Goal: Task Accomplishment & Management: Use online tool/utility

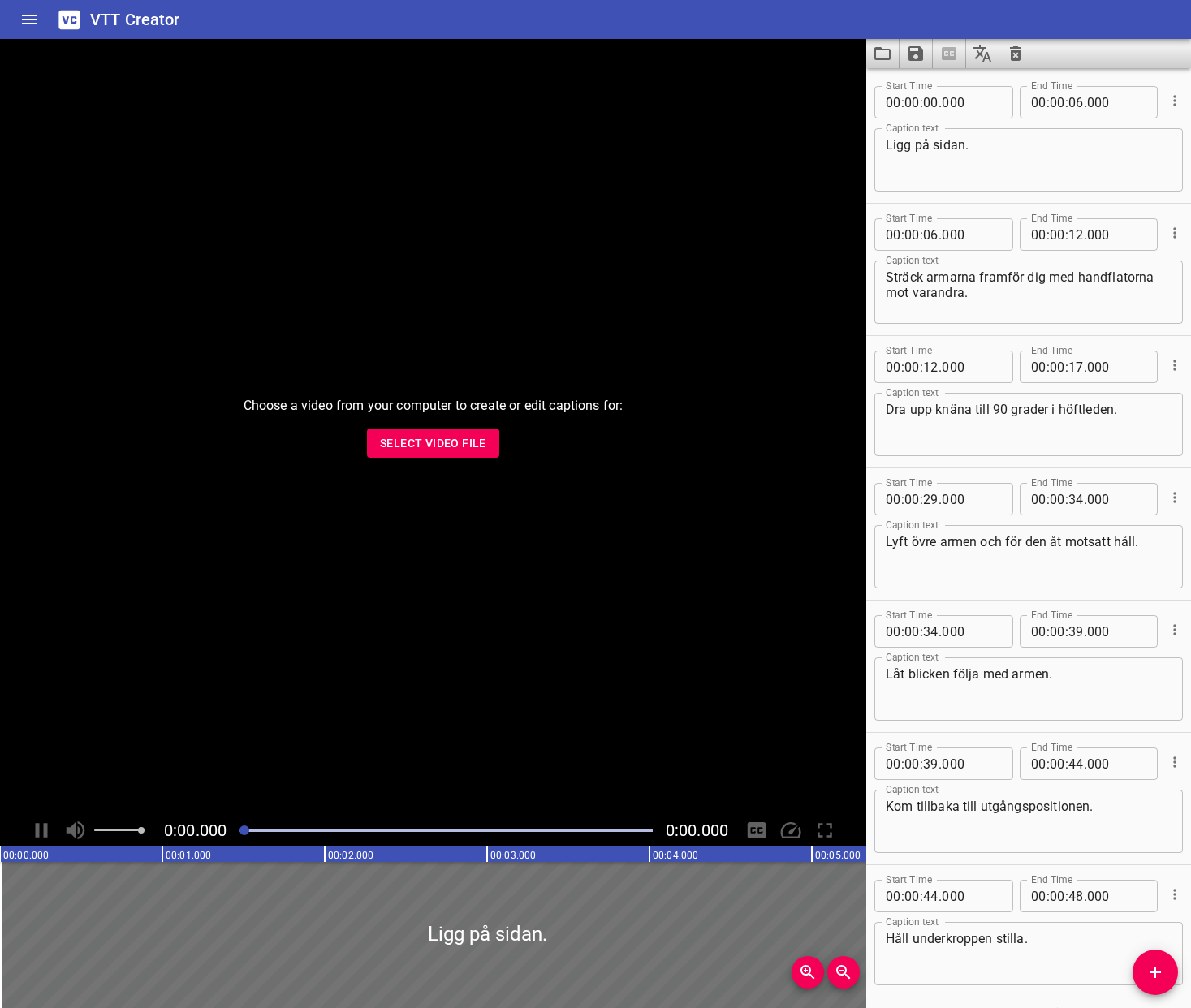
scroll to position [195, 0]
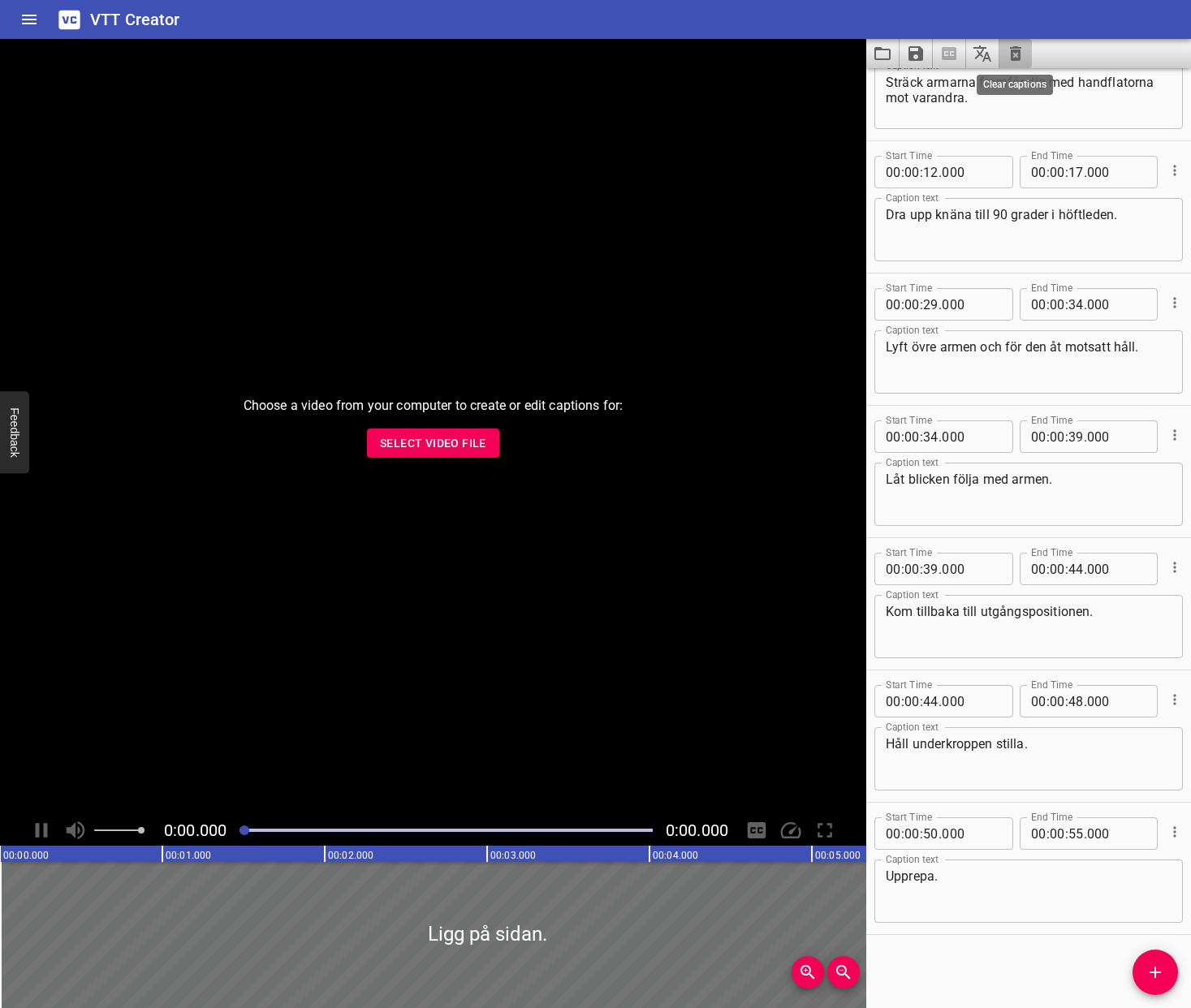
click at [1015, 56] on icon "Clear captions" at bounding box center [1015, 54] width 11 height 15
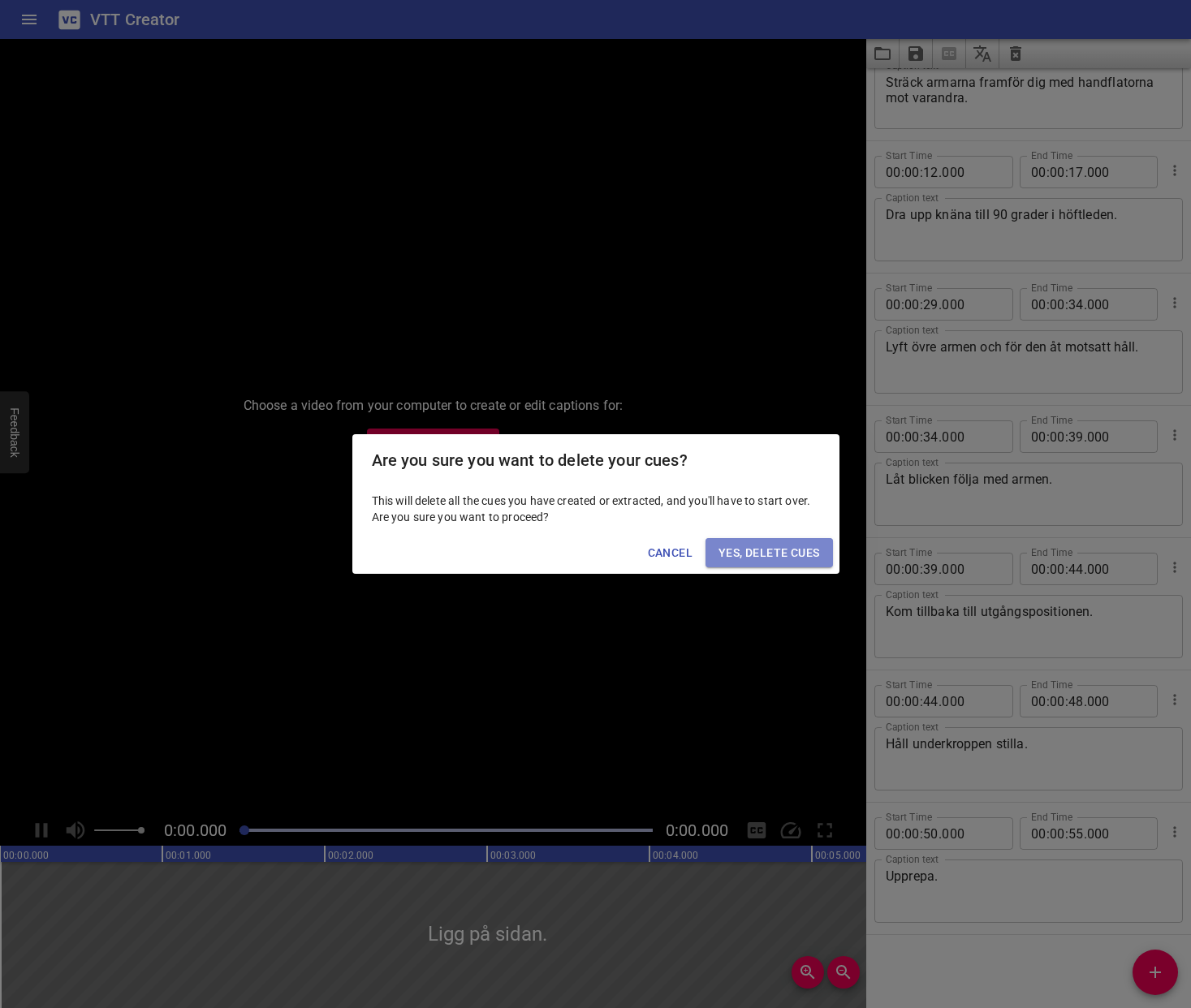
click at [778, 549] on span "Yes, Delete Cues" at bounding box center [768, 553] width 101 height 20
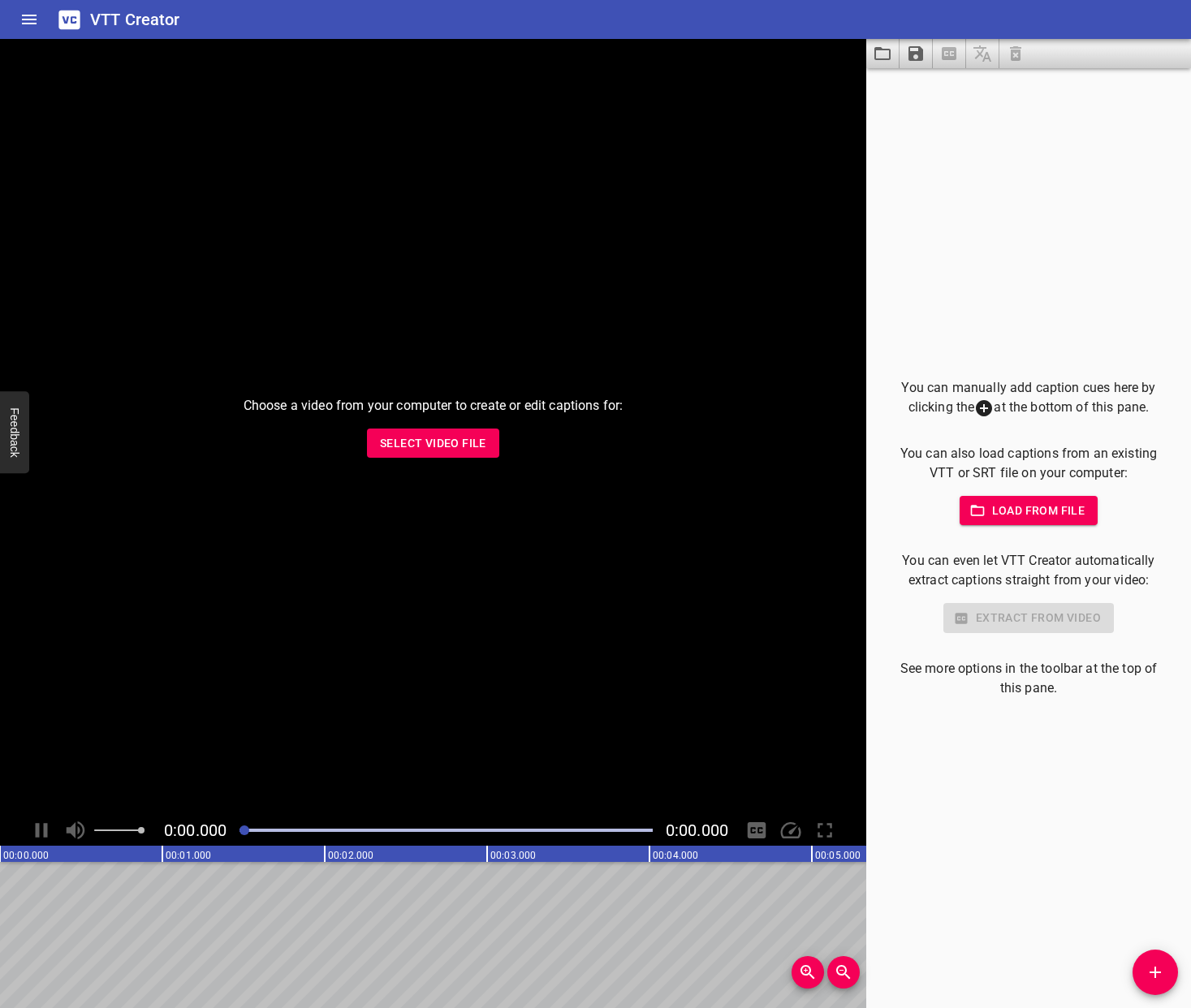
click at [448, 447] on span "Select Video File" at bounding box center [432, 443] width 106 height 20
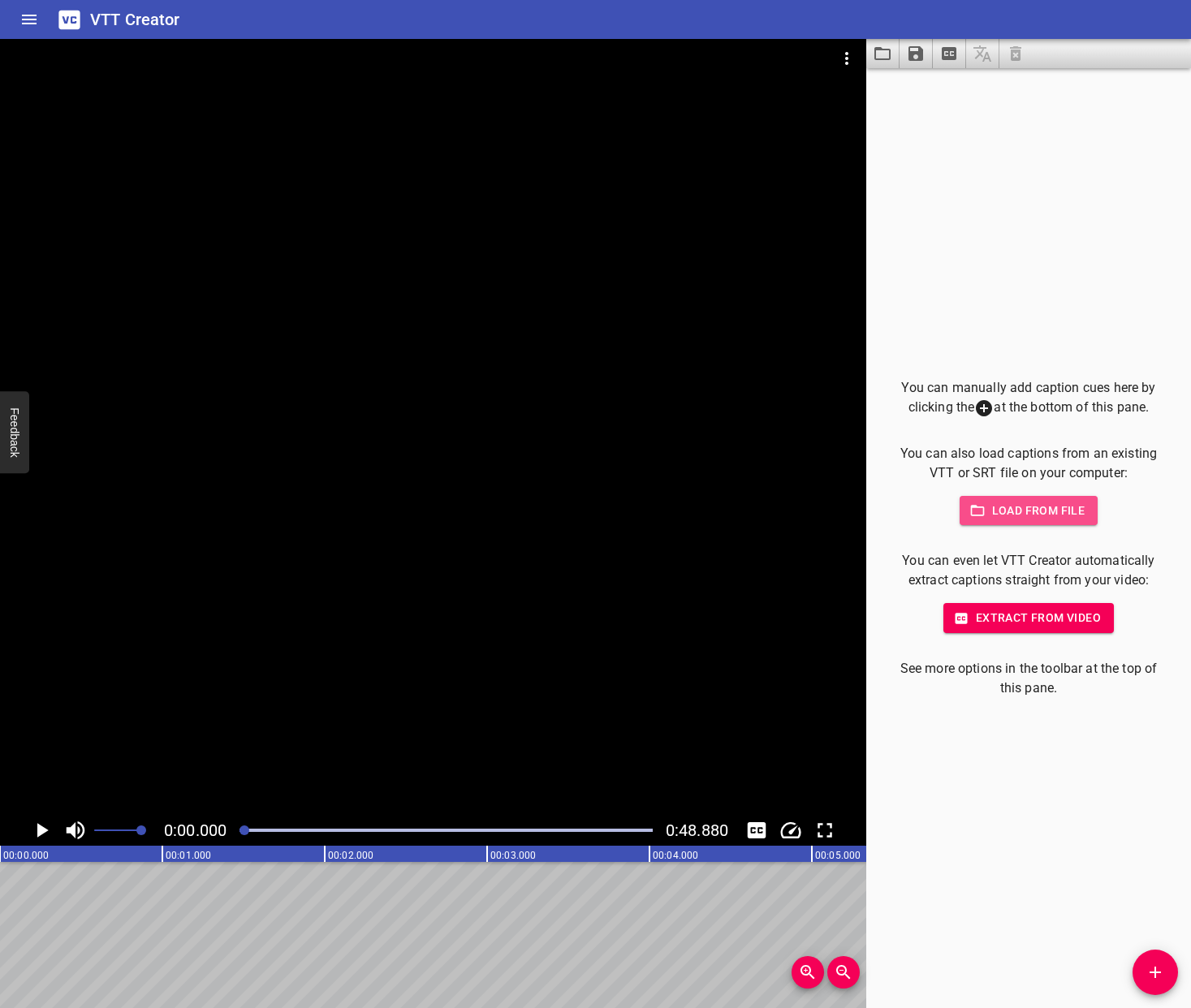
click at [1051, 517] on span "Load from file" at bounding box center [1028, 511] width 113 height 20
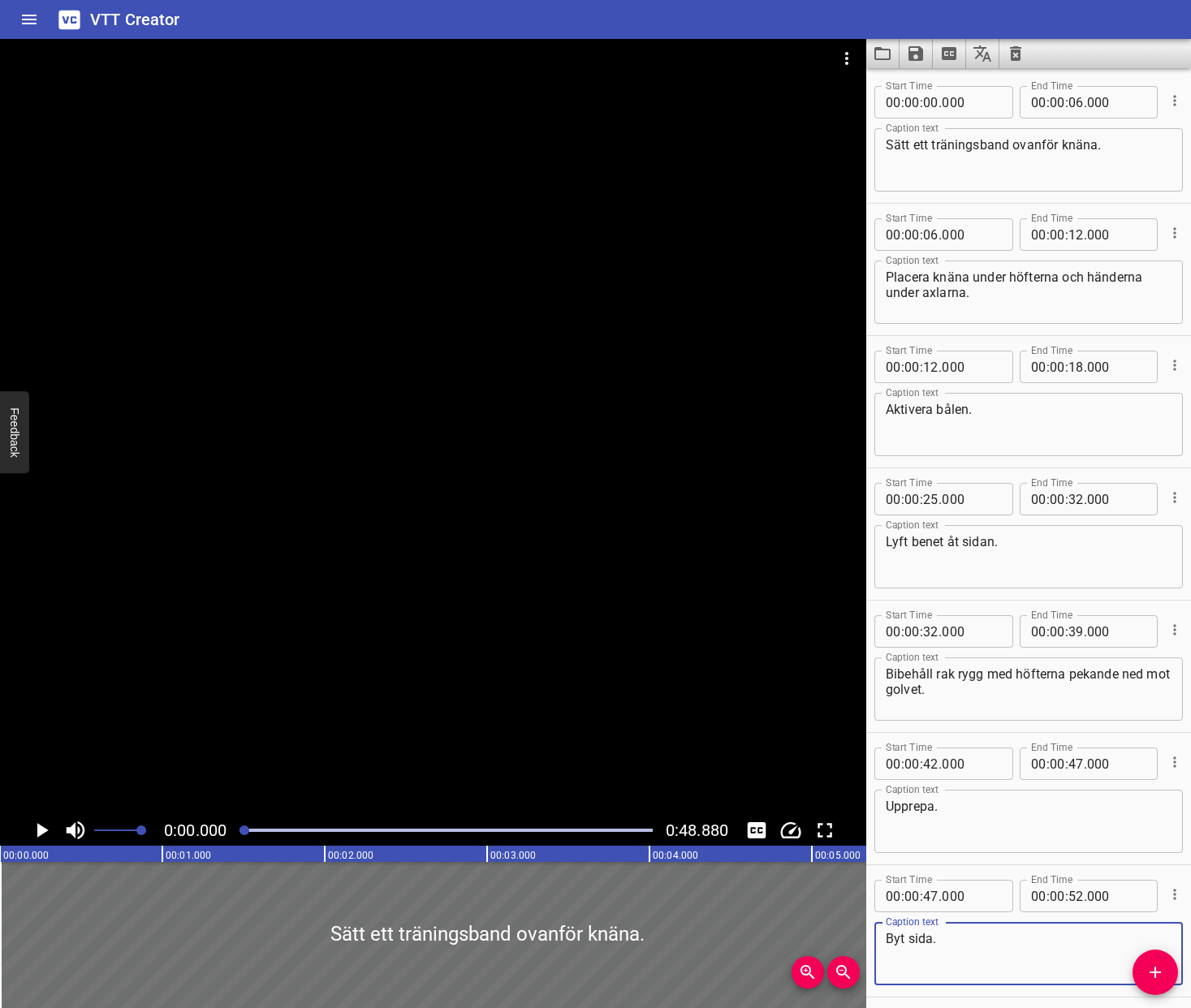
click at [37, 829] on icon "Play/Pause" at bounding box center [43, 831] width 11 height 15
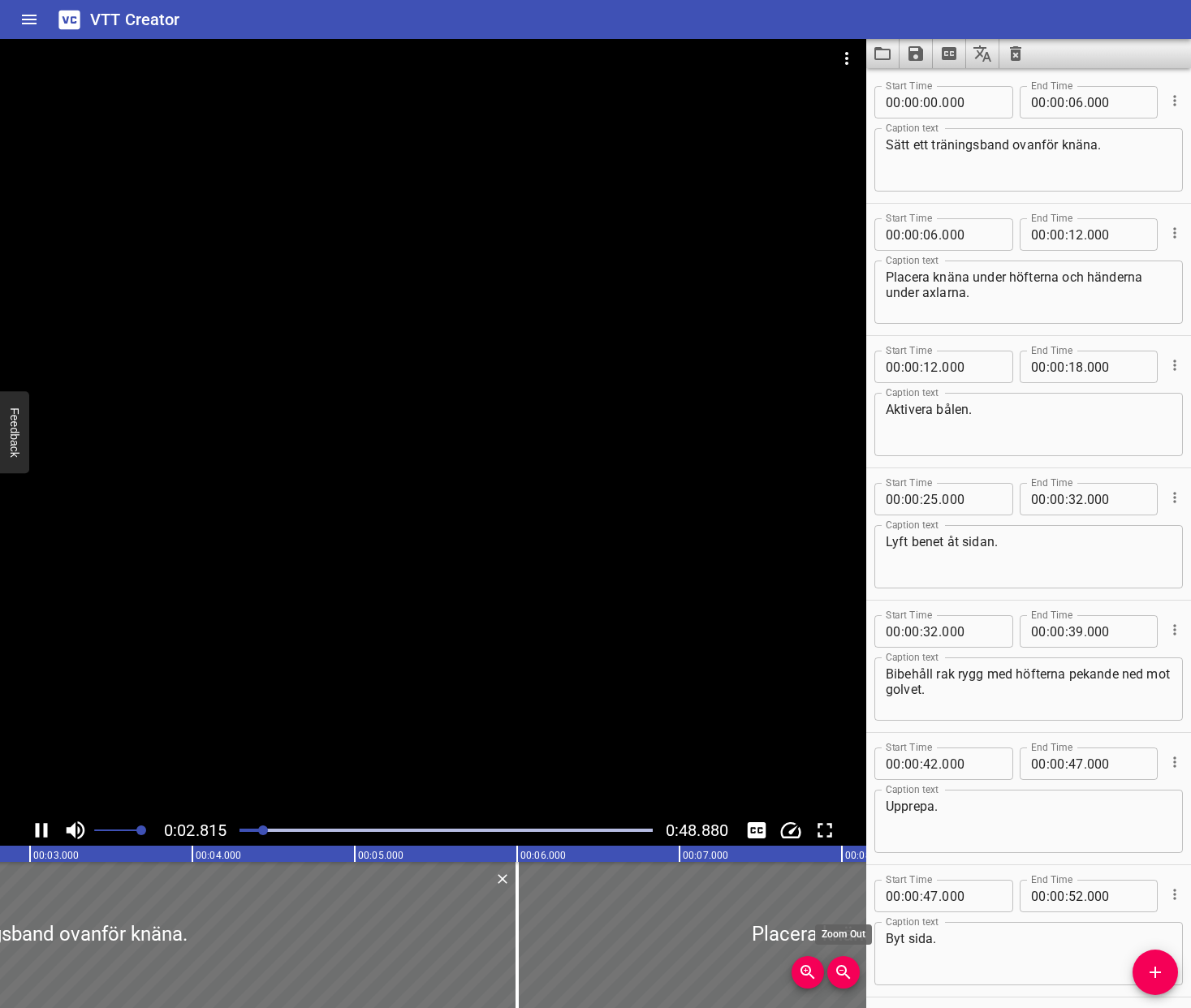
click at [843, 979] on icon "Zoom Out" at bounding box center [843, 972] width 19 height 19
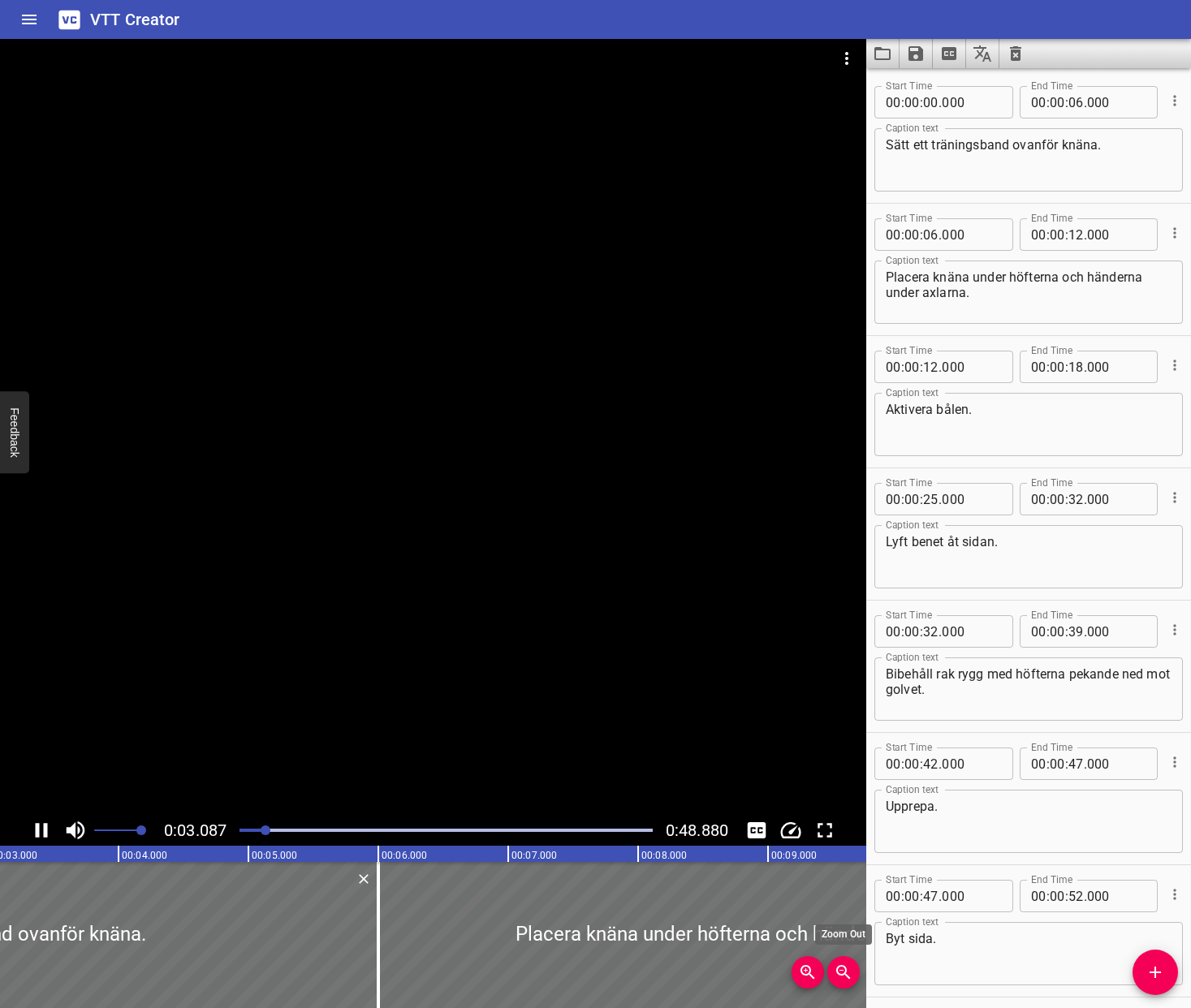
click at [843, 979] on icon "Zoom Out" at bounding box center [843, 972] width 19 height 19
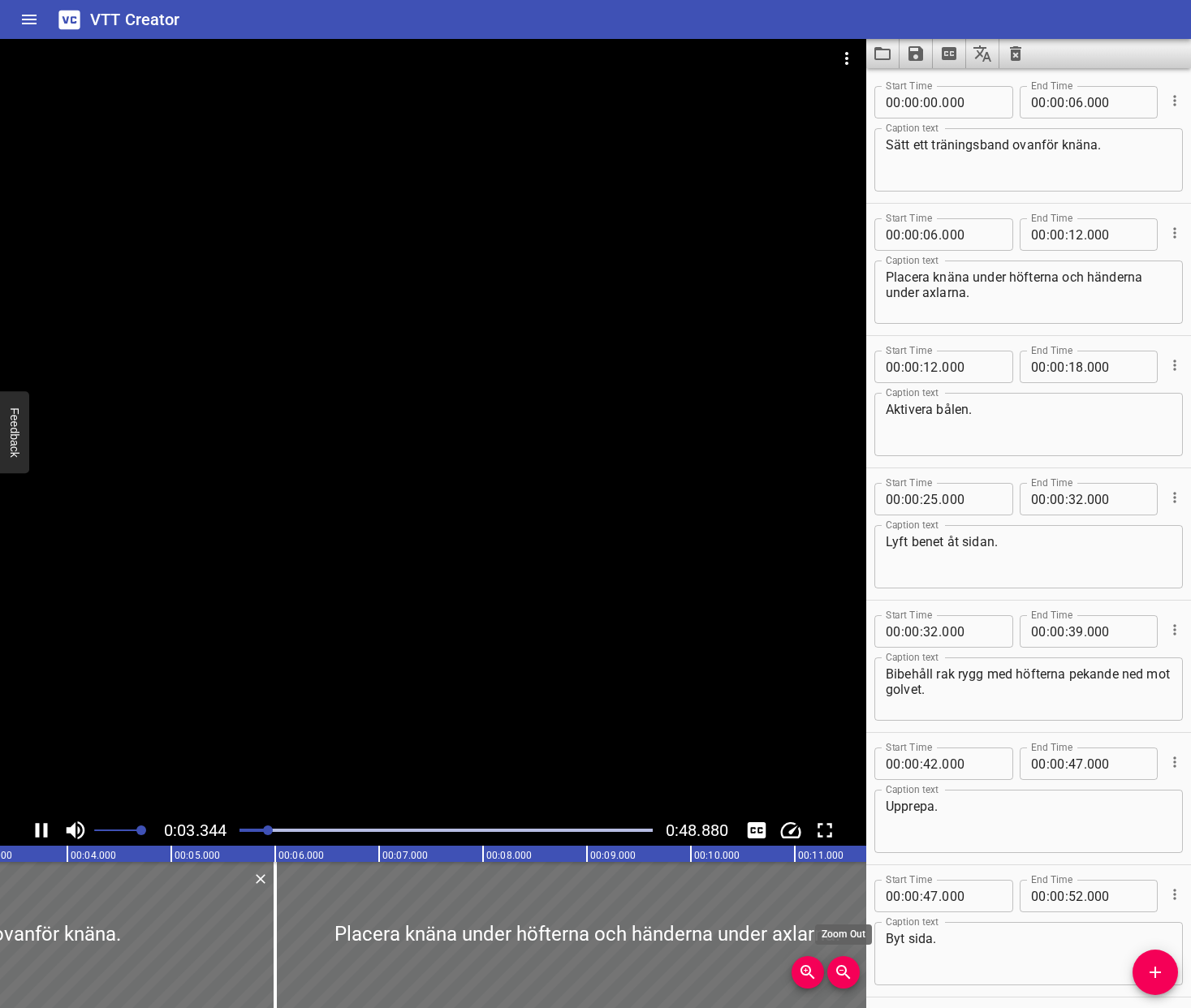
click at [843, 979] on icon "Zoom Out" at bounding box center [843, 972] width 19 height 19
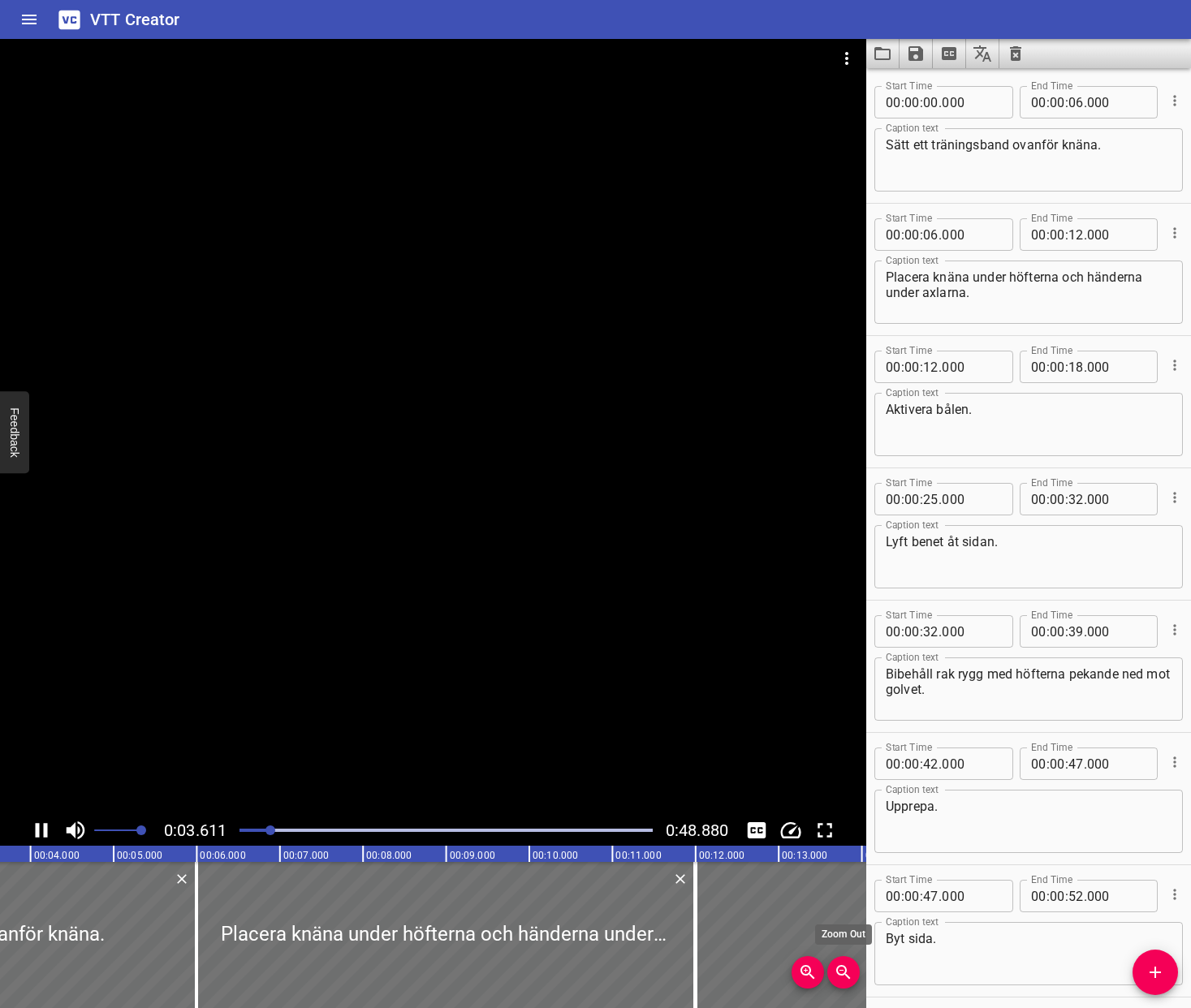
click at [843, 979] on icon "Zoom Out" at bounding box center [843, 972] width 19 height 19
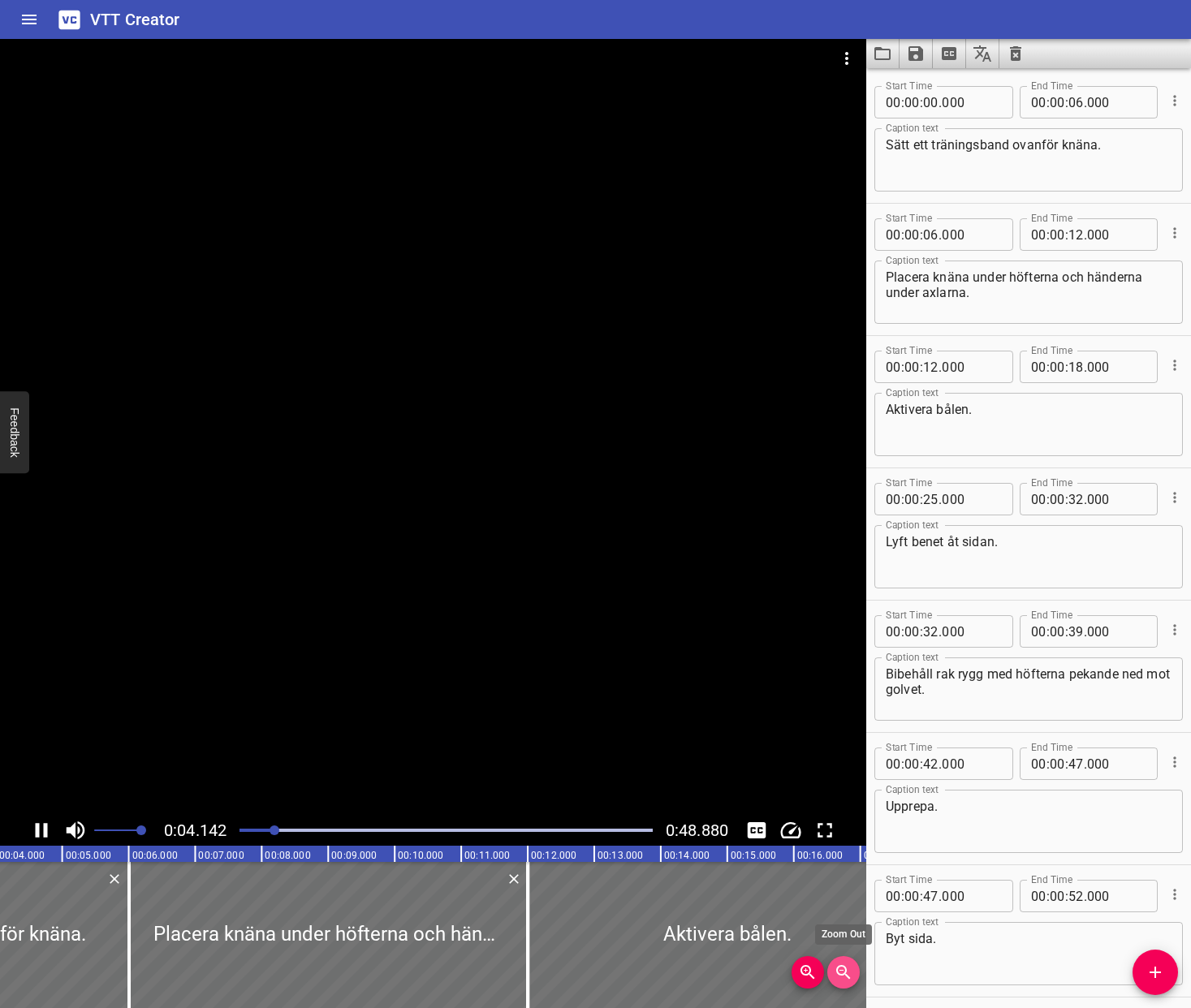
click at [843, 979] on icon "Zoom Out" at bounding box center [843, 972] width 19 height 19
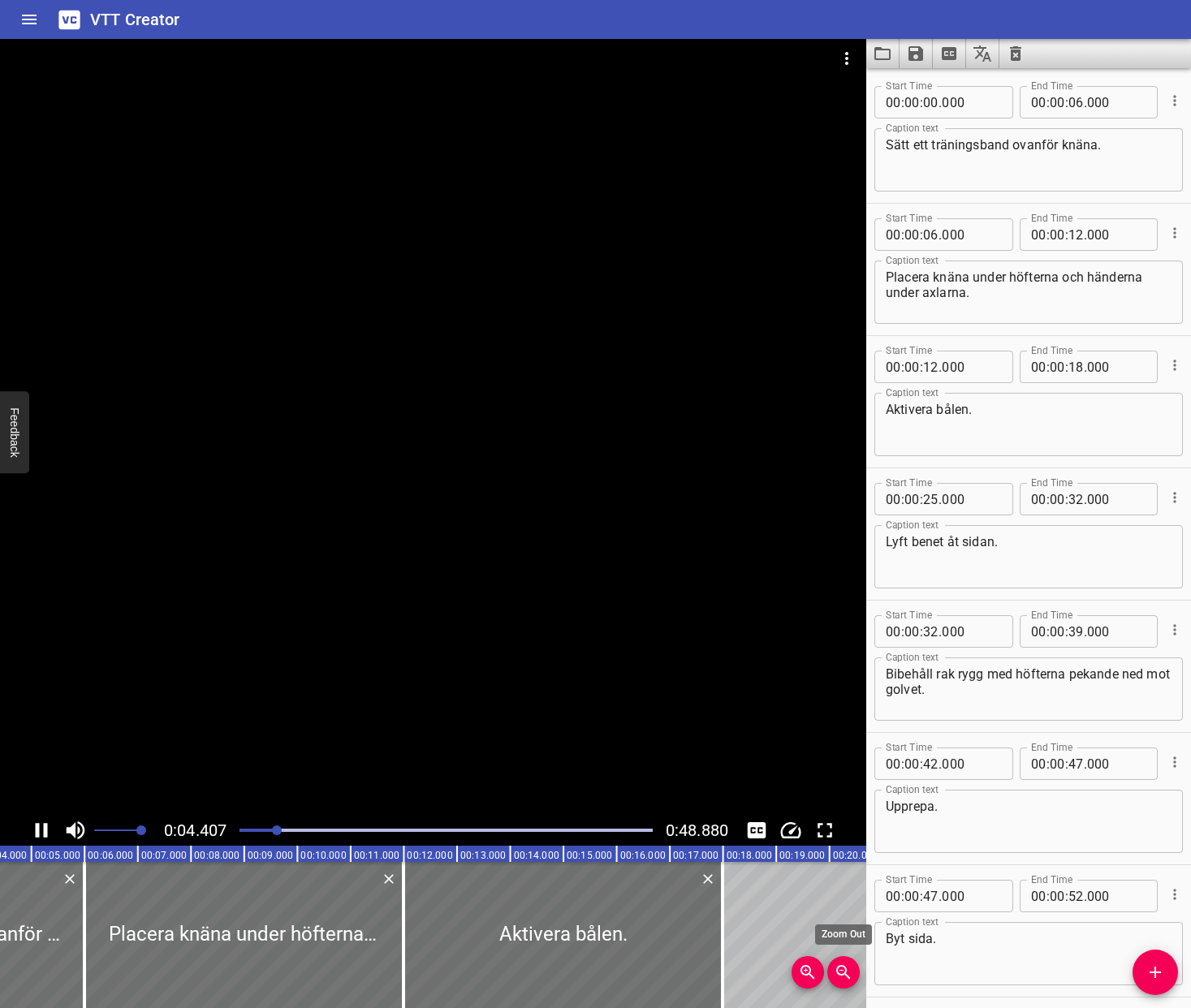
click at [843, 979] on icon "Zoom Out" at bounding box center [843, 972] width 19 height 19
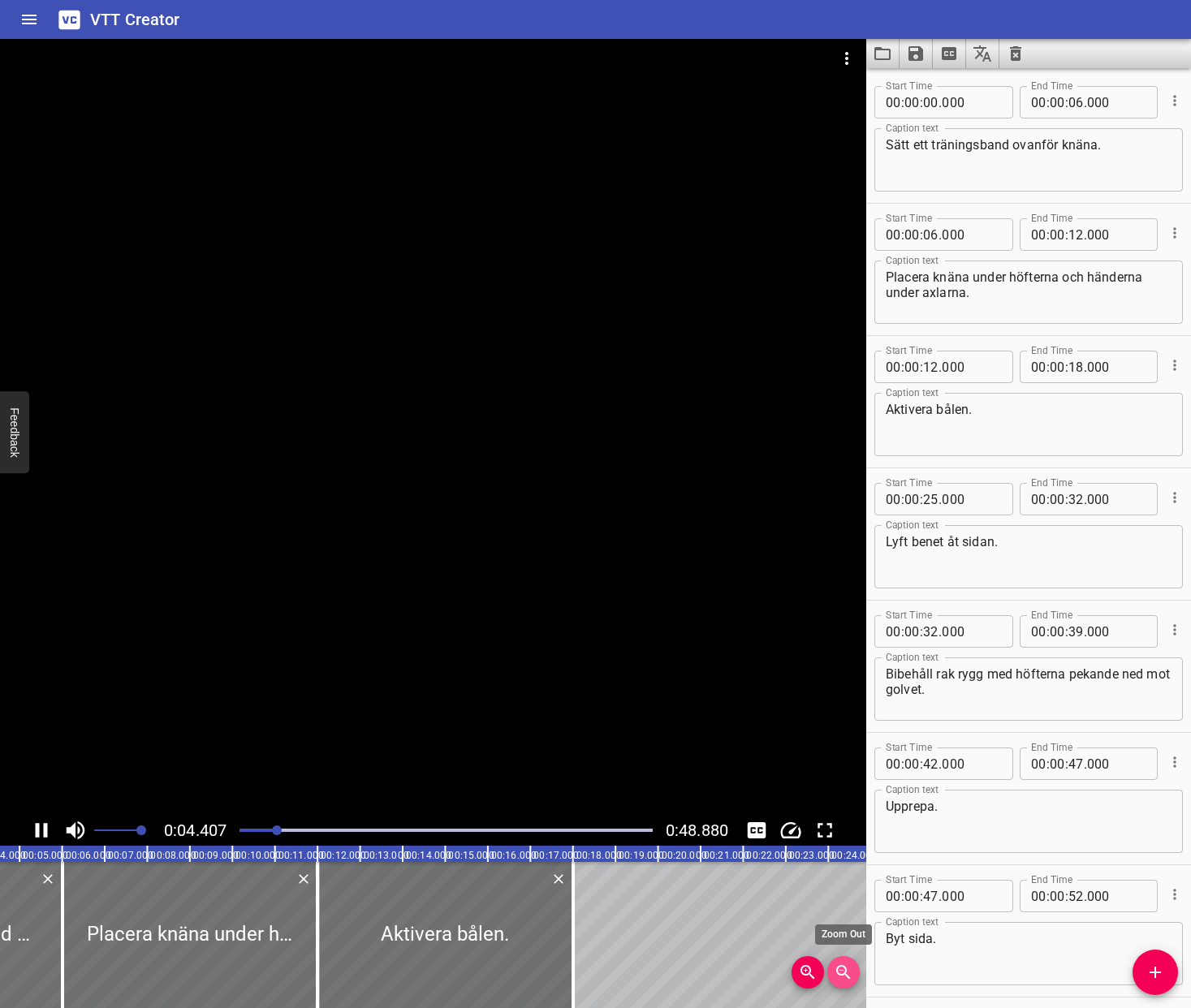
click at [843, 979] on icon "Zoom Out" at bounding box center [843, 972] width 19 height 19
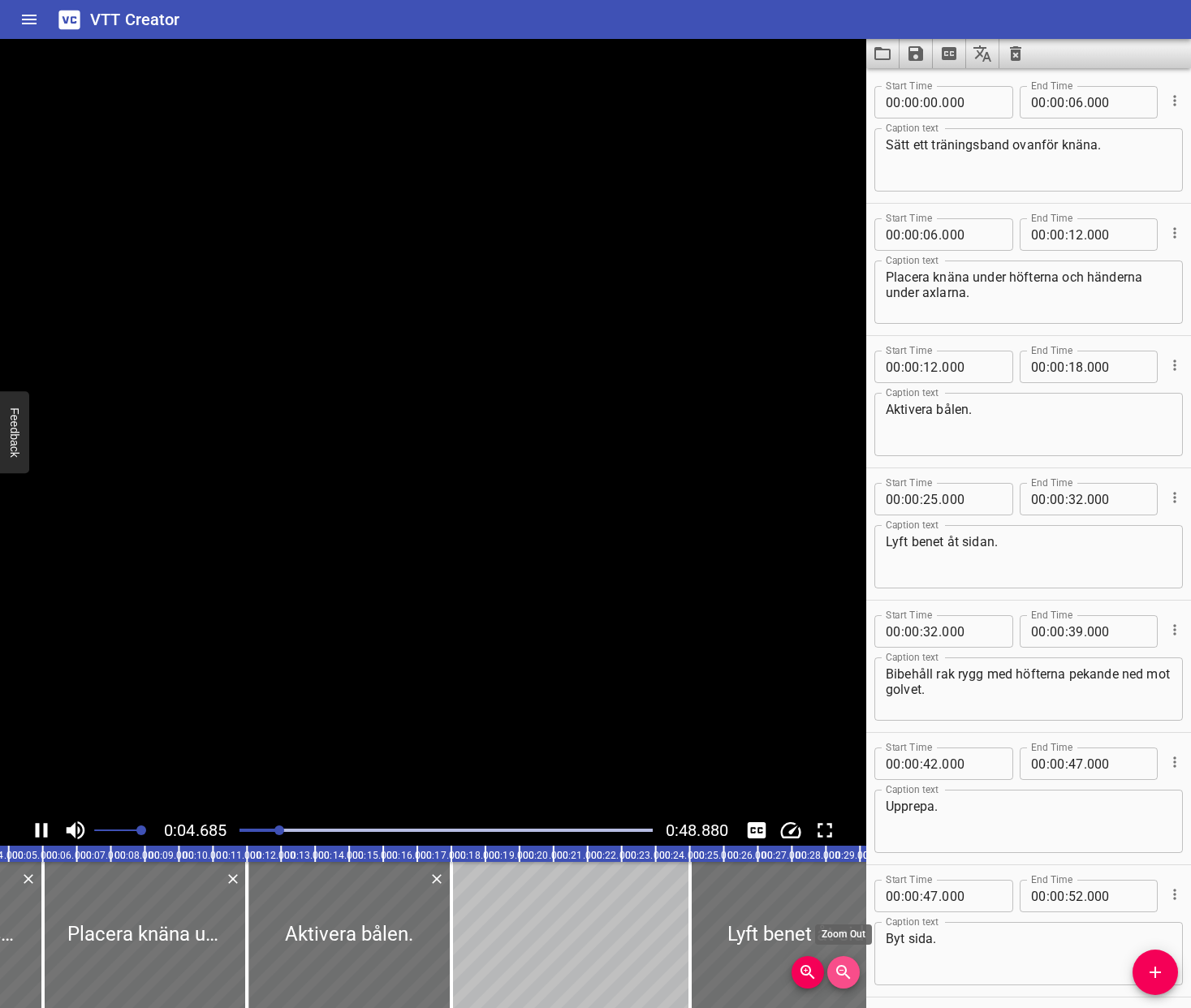
click at [843, 979] on icon "Zoom Out" at bounding box center [843, 972] width 19 height 19
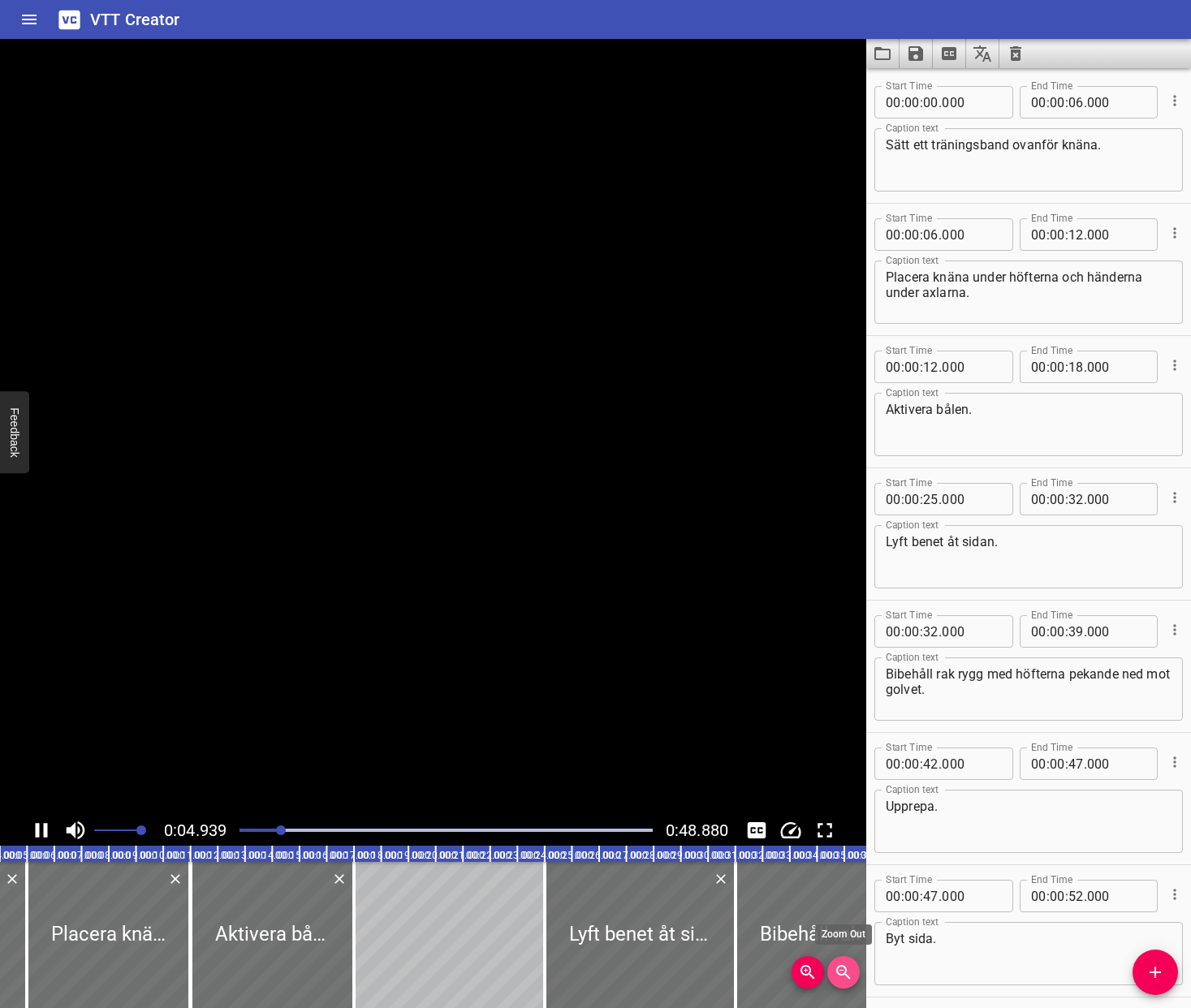
click at [843, 979] on icon "Zoom Out" at bounding box center [843, 972] width 19 height 19
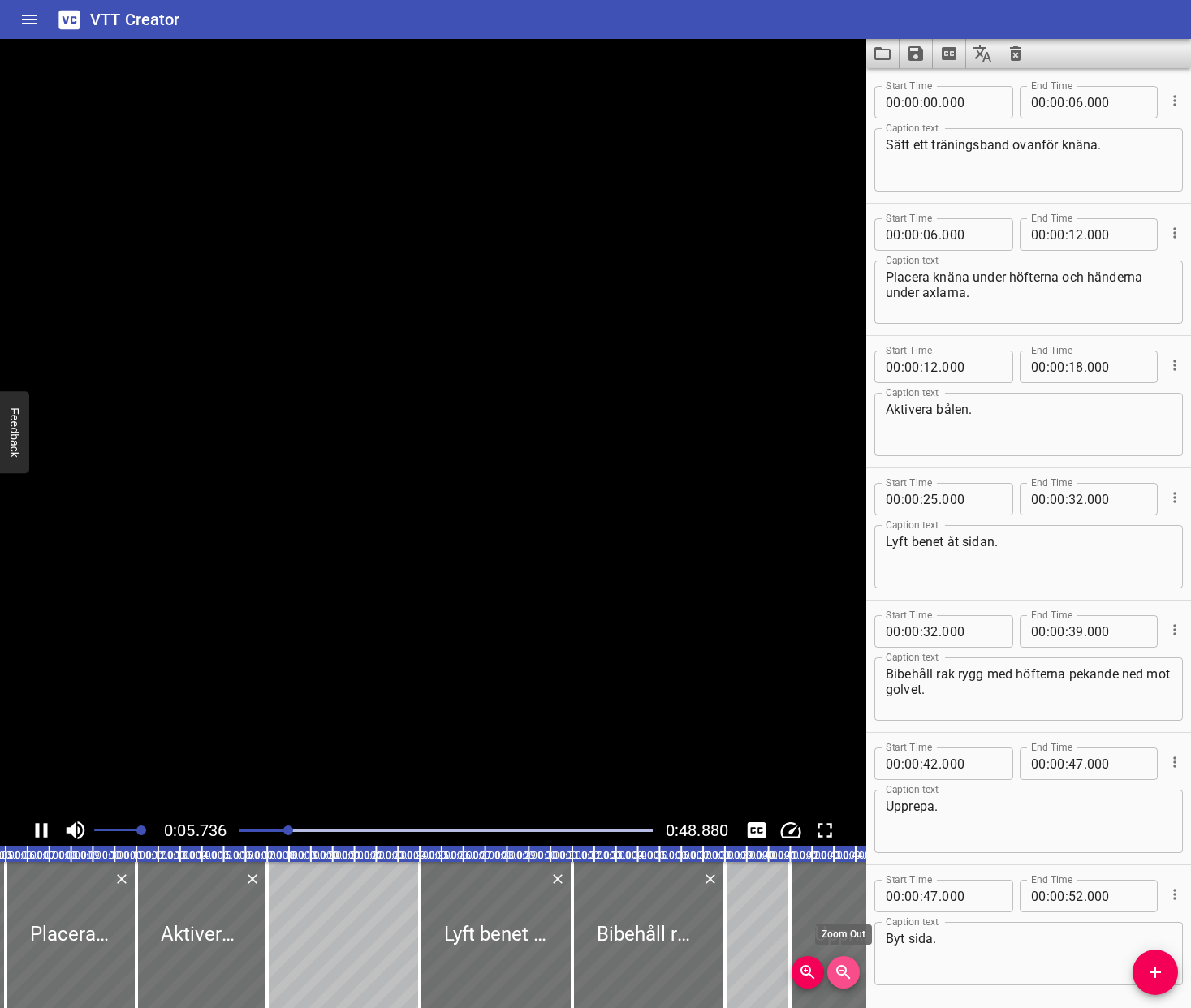
click at [843, 979] on icon "Zoom Out" at bounding box center [843, 972] width 19 height 19
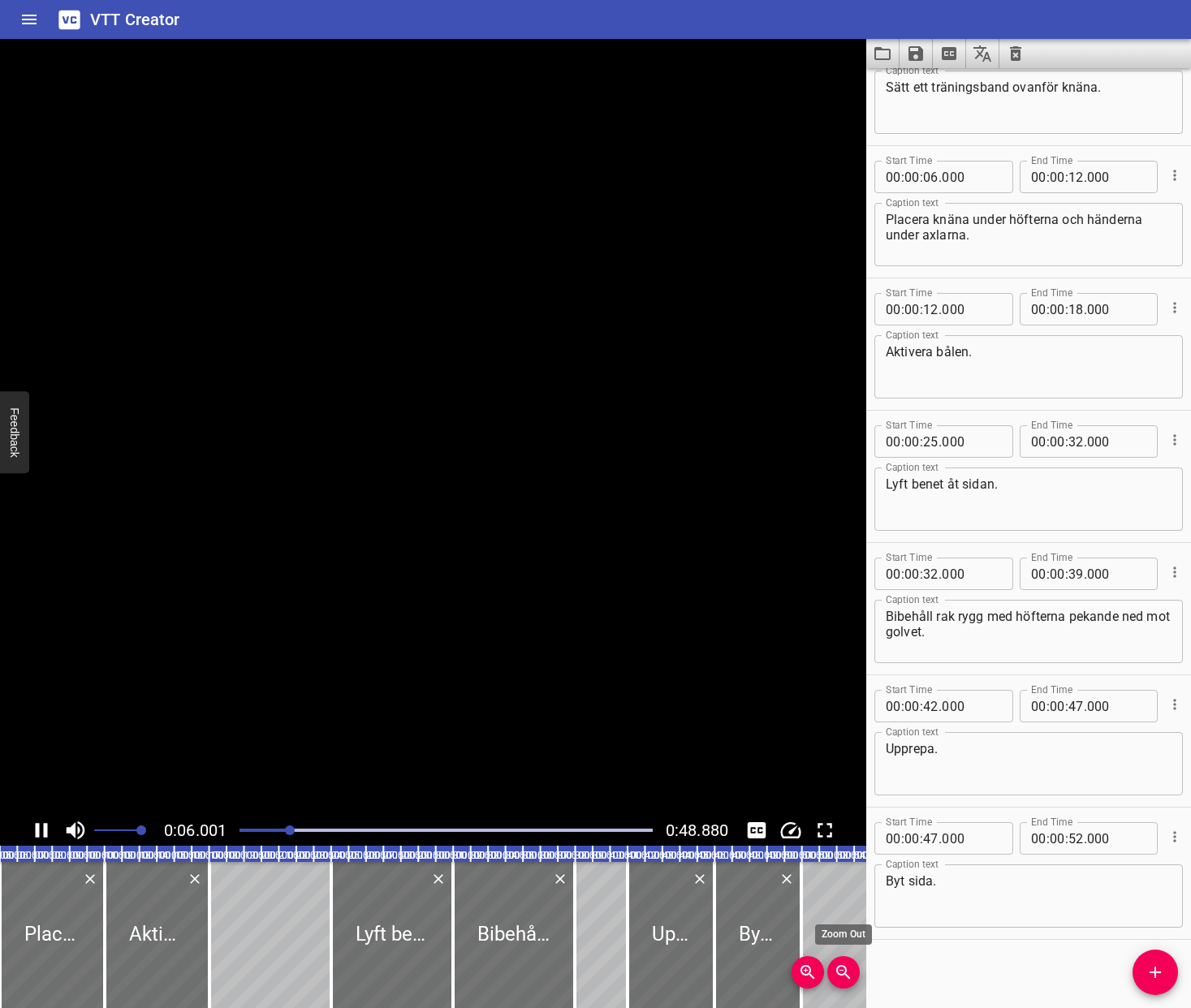
scroll to position [63, 0]
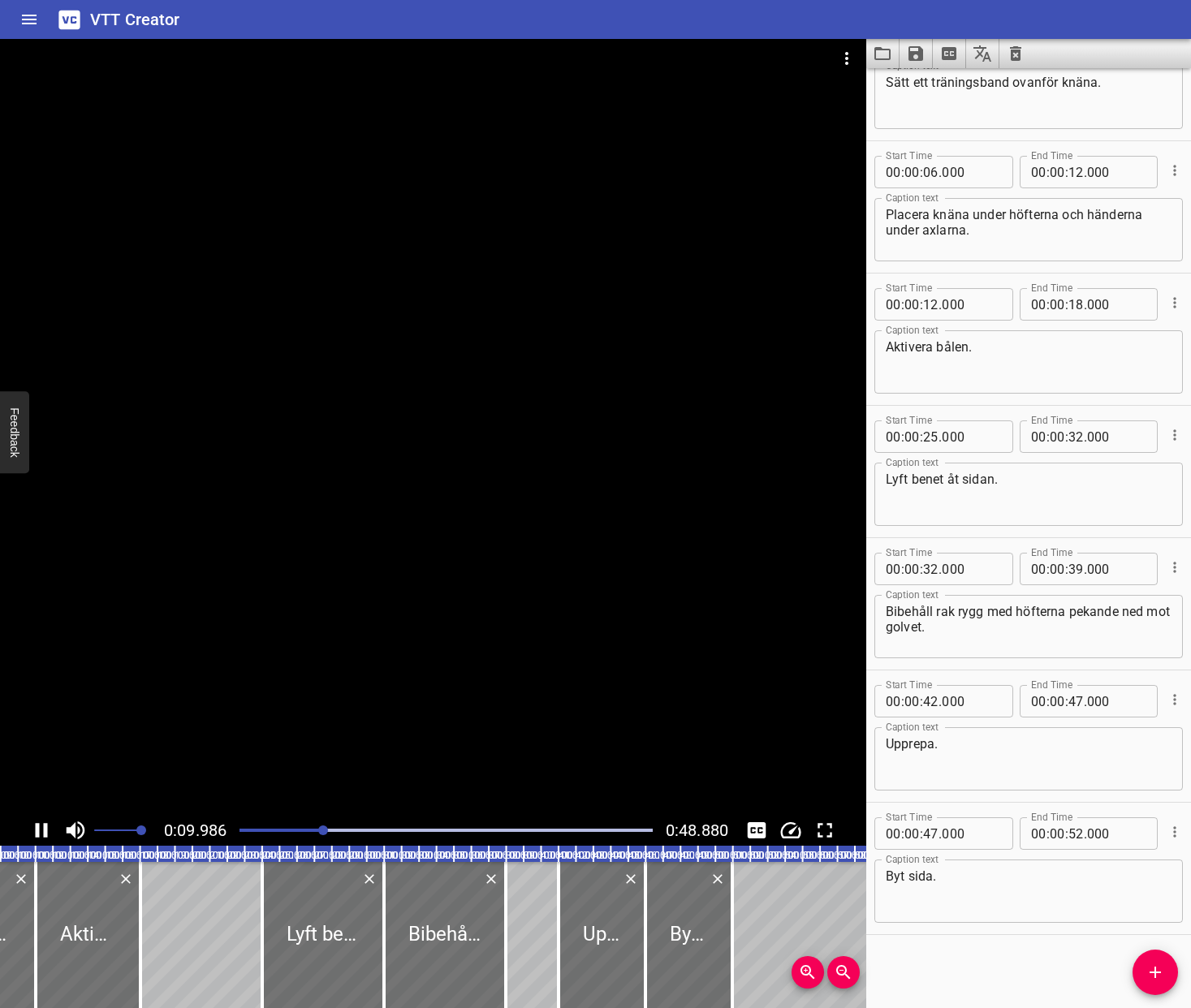
click at [75, 832] on icon "Toggle mute" at bounding box center [76, 830] width 18 height 18
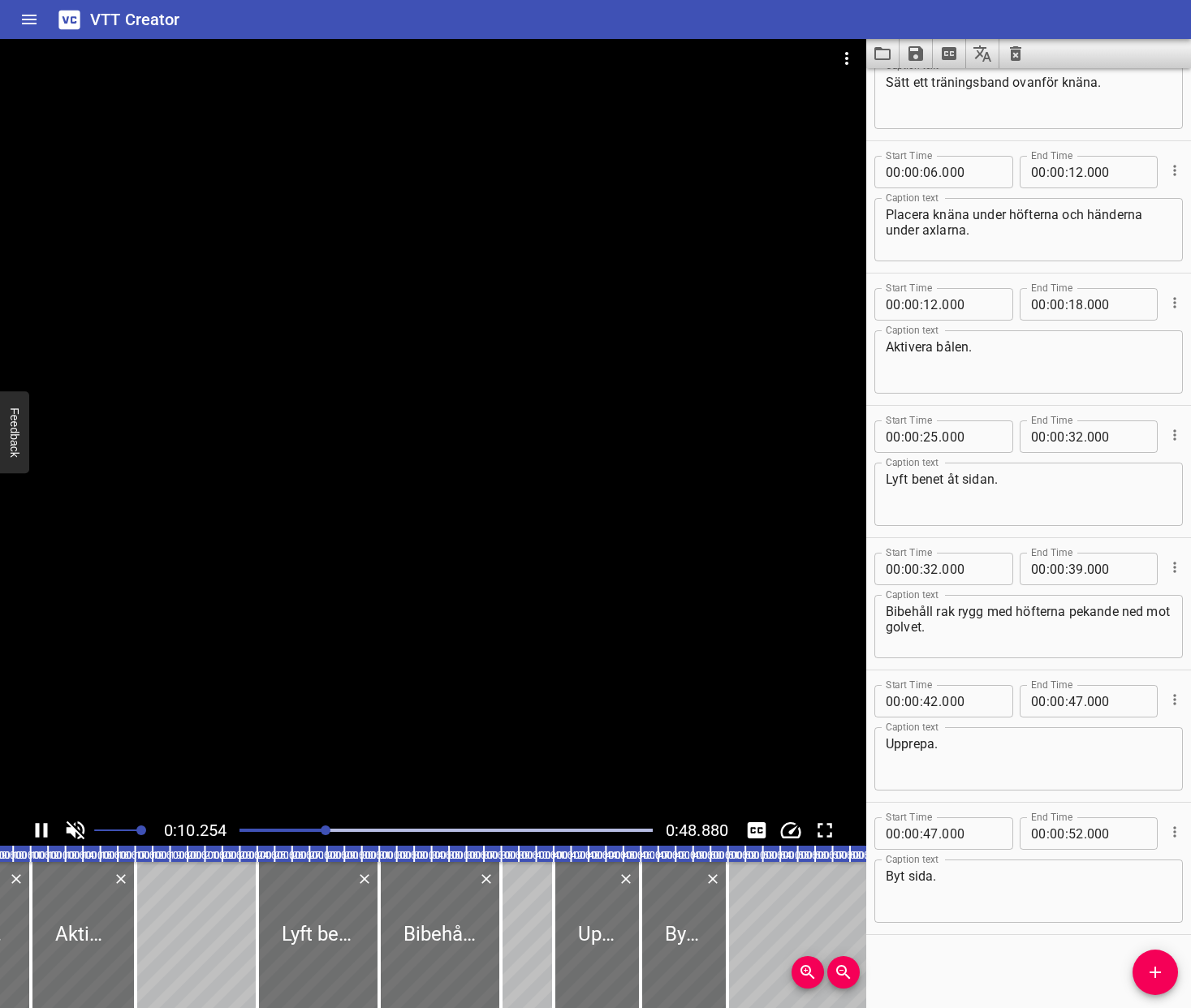
scroll to position [0, 179]
click at [924, 50] on icon "Save captions to file" at bounding box center [915, 53] width 19 height 19
click at [923, 50] on div at bounding box center [595, 504] width 1191 height 1008
click at [1019, 56] on icon "Clear captions" at bounding box center [1015, 54] width 11 height 15
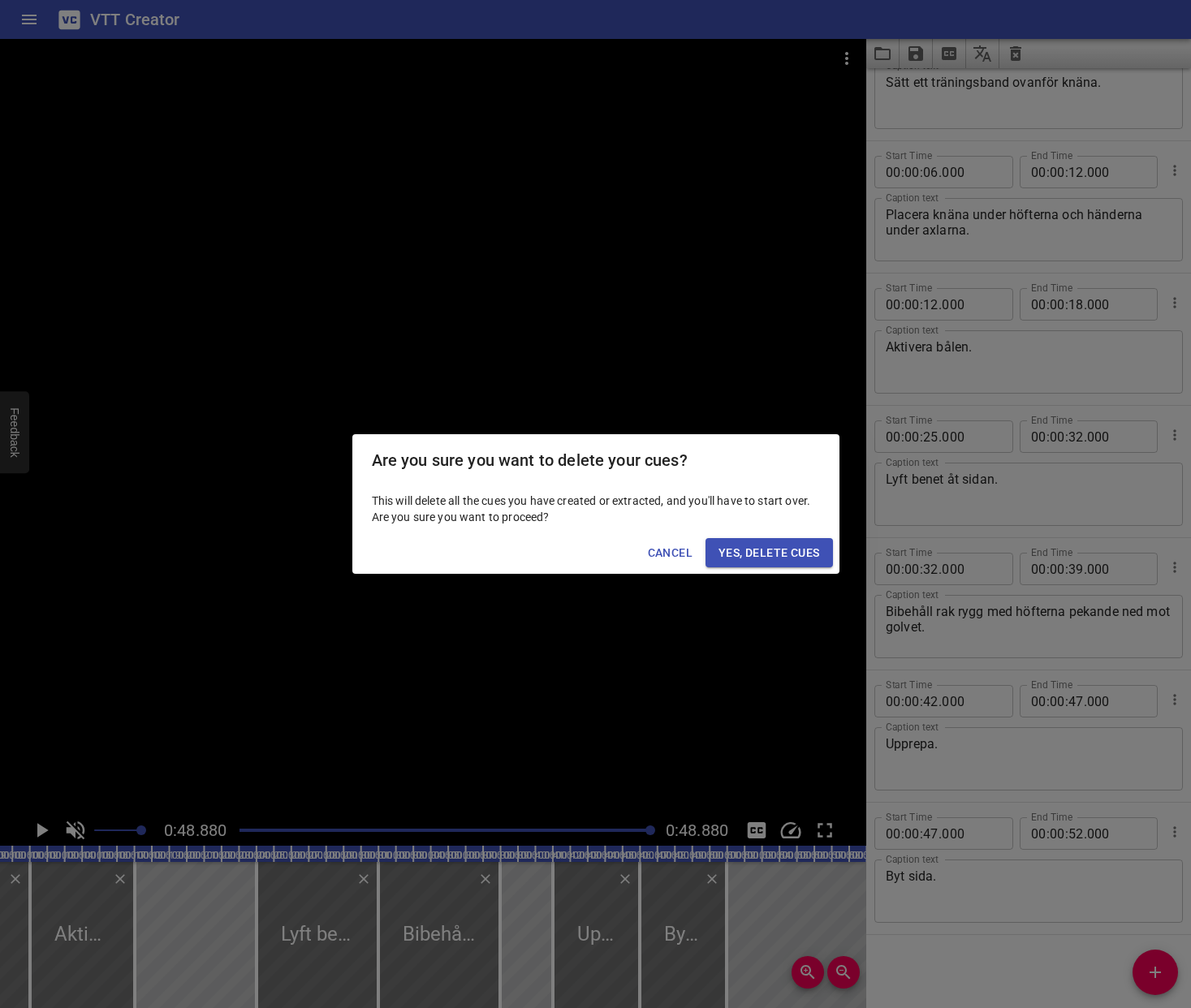
click at [772, 549] on span "Yes, Delete Cues" at bounding box center [768, 553] width 101 height 20
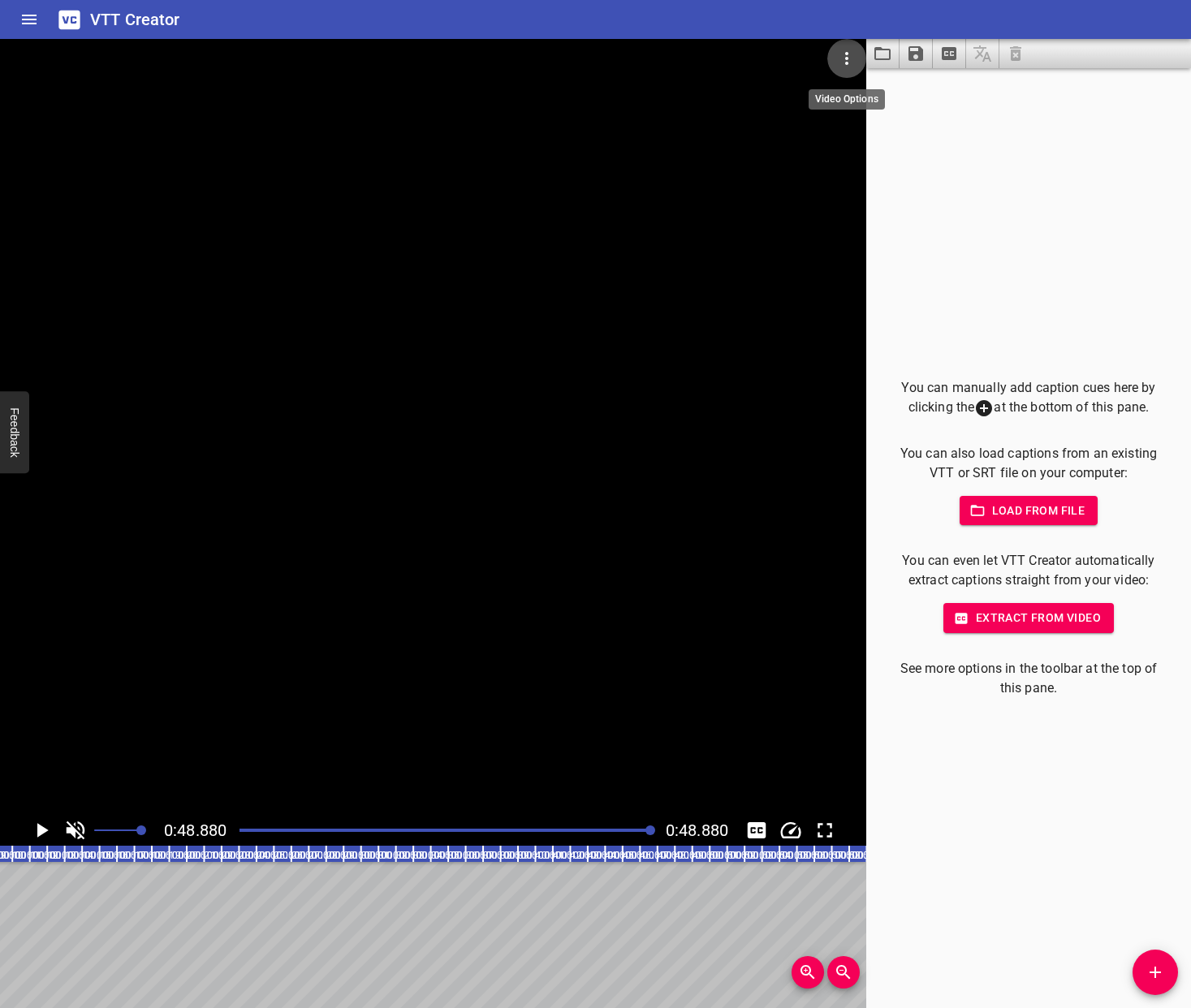
click at [850, 56] on icon "Video Options" at bounding box center [846, 58] width 19 height 19
click at [889, 57] on li "Select New Video File..." at bounding box center [907, 60] width 162 height 30
click at [1039, 511] on span "Load from file" at bounding box center [1028, 511] width 113 height 20
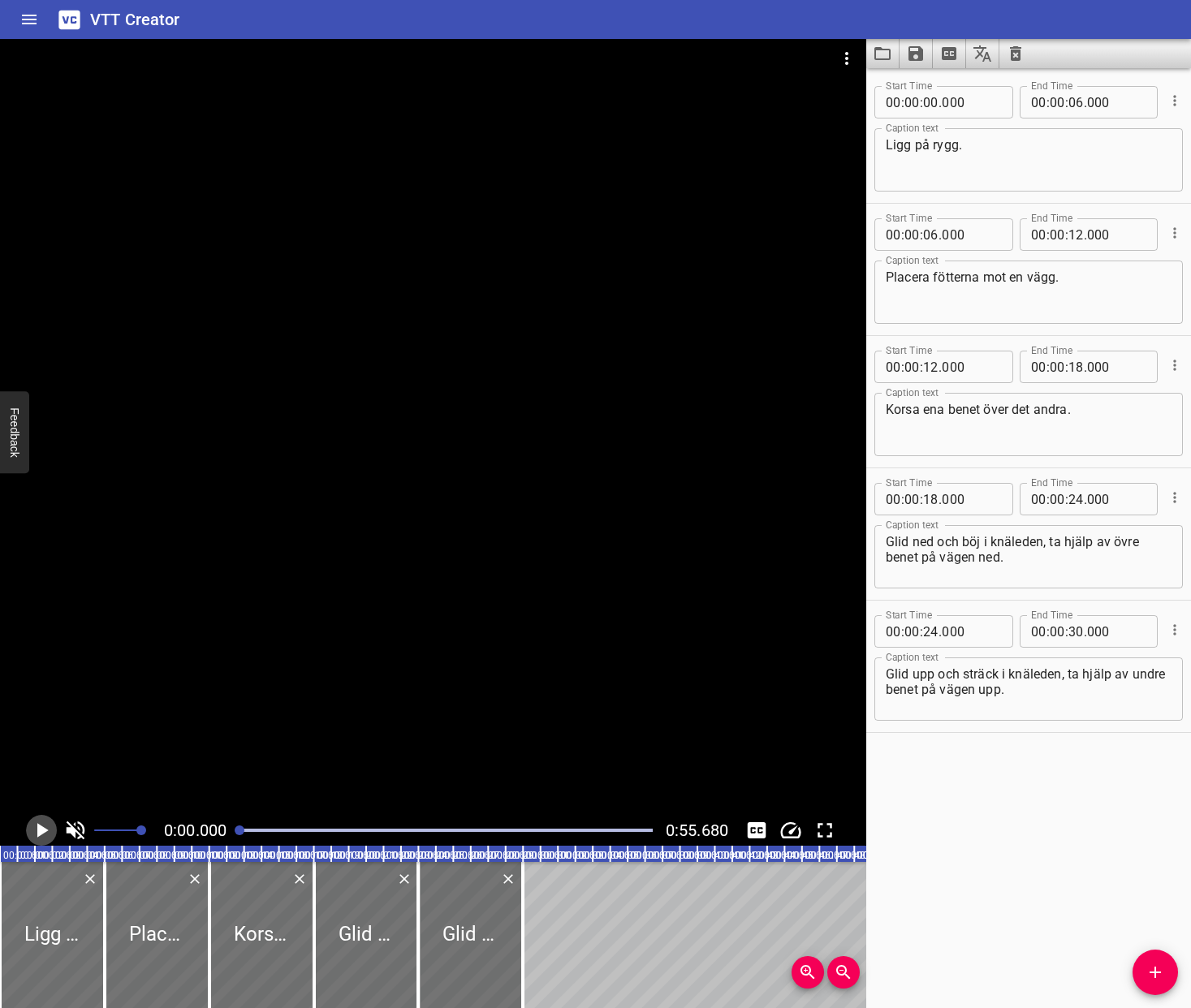
click at [40, 832] on icon "Play/Pause" at bounding box center [43, 831] width 11 height 15
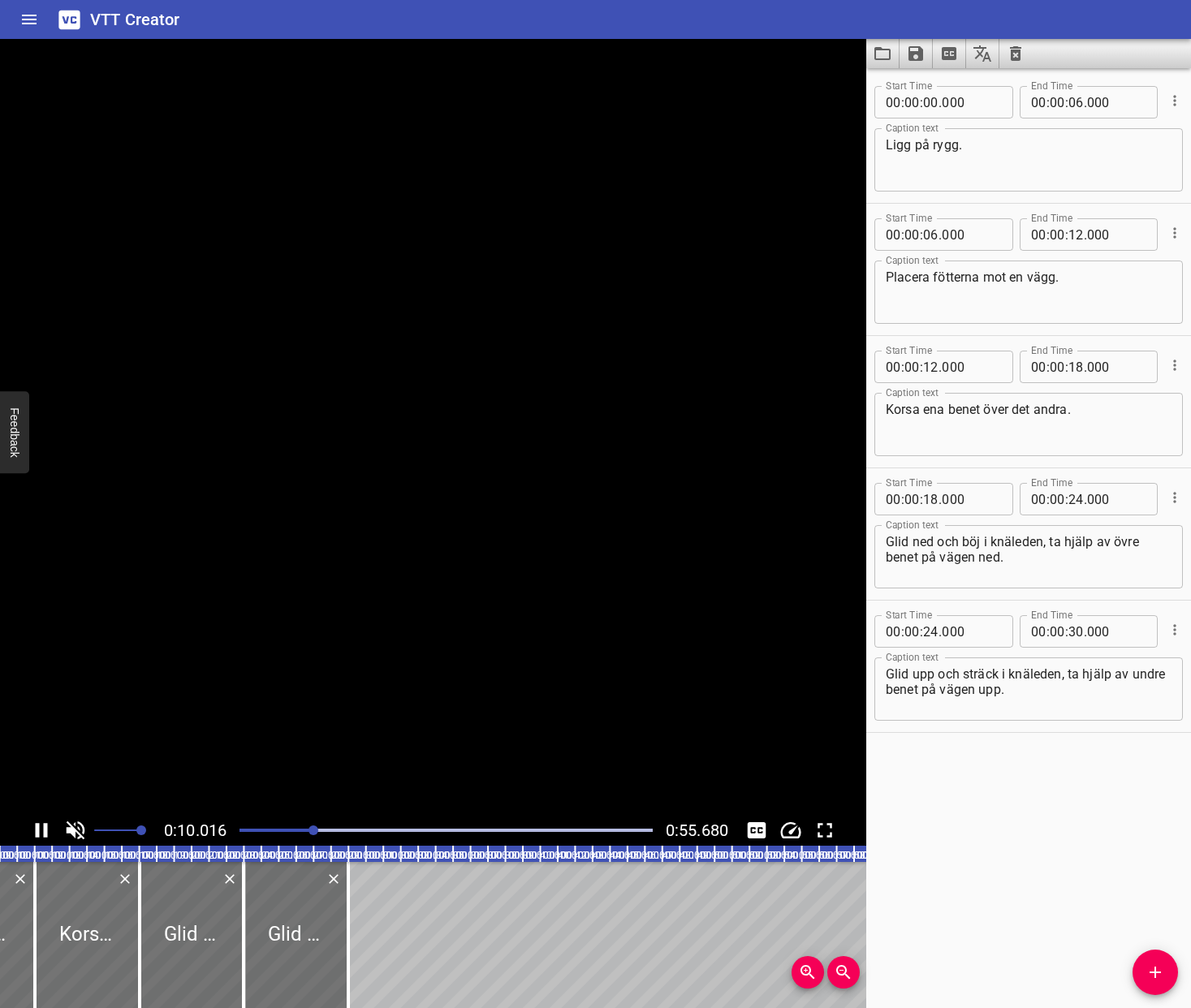
scroll to position [0, 179]
click at [39, 832] on icon "Play/Pause" at bounding box center [42, 831] width 24 height 24
click at [933, 501] on input "number" at bounding box center [930, 499] width 16 height 32
type input "15"
type input "000"
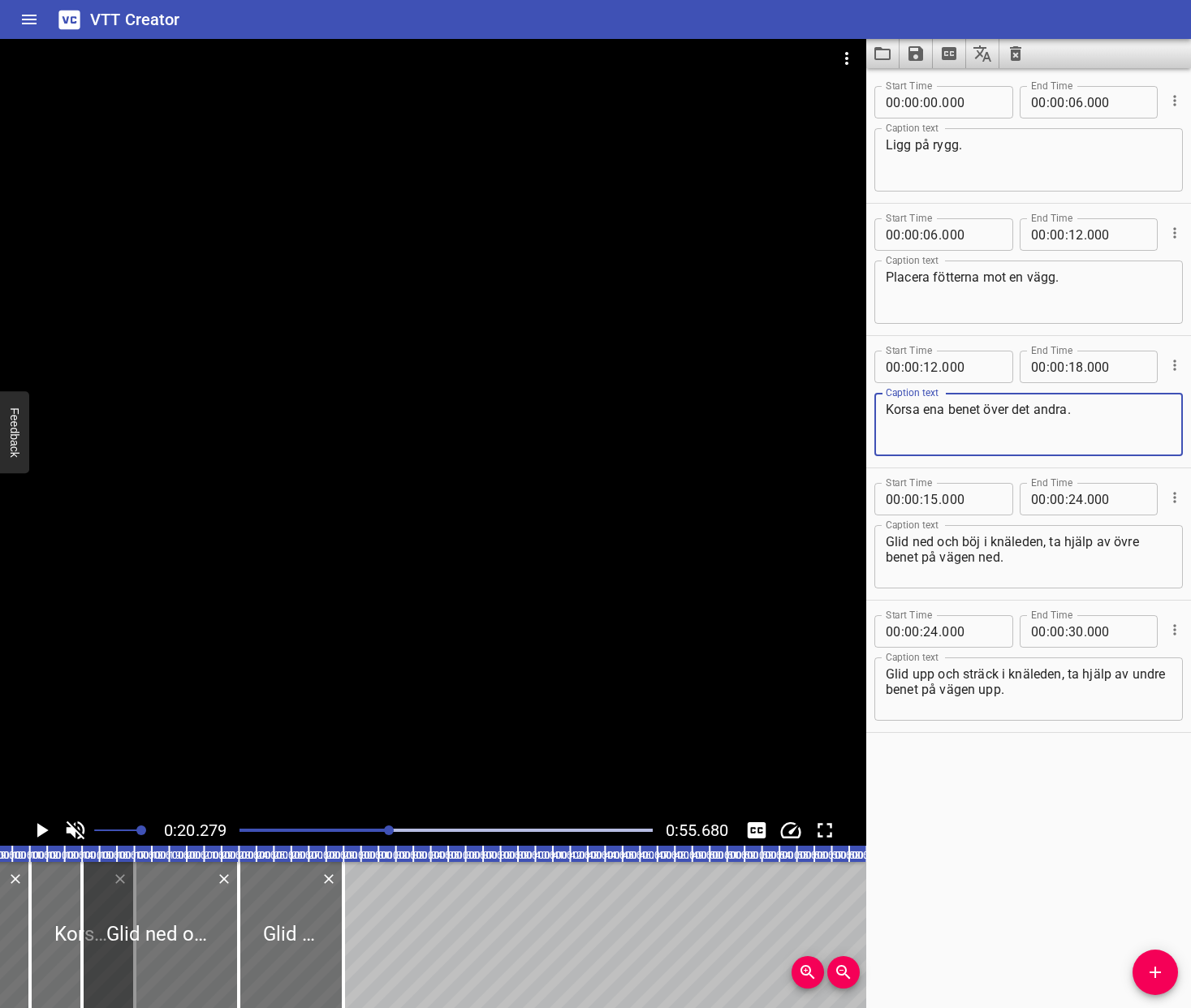
drag, startPoint x: 1100, startPoint y: 411, endPoint x: 870, endPoint y: 412, distance: 230.0
click at [870, 412] on div "Start Time 00 : 00 : 12 . 000 Start Time End Time 00 : 00 : 18 . 000 End Time C…" at bounding box center [1027, 402] width 324 height 131
click at [1112, 284] on textarea "Placera fötterna mot en vägg." at bounding box center [1027, 293] width 286 height 46
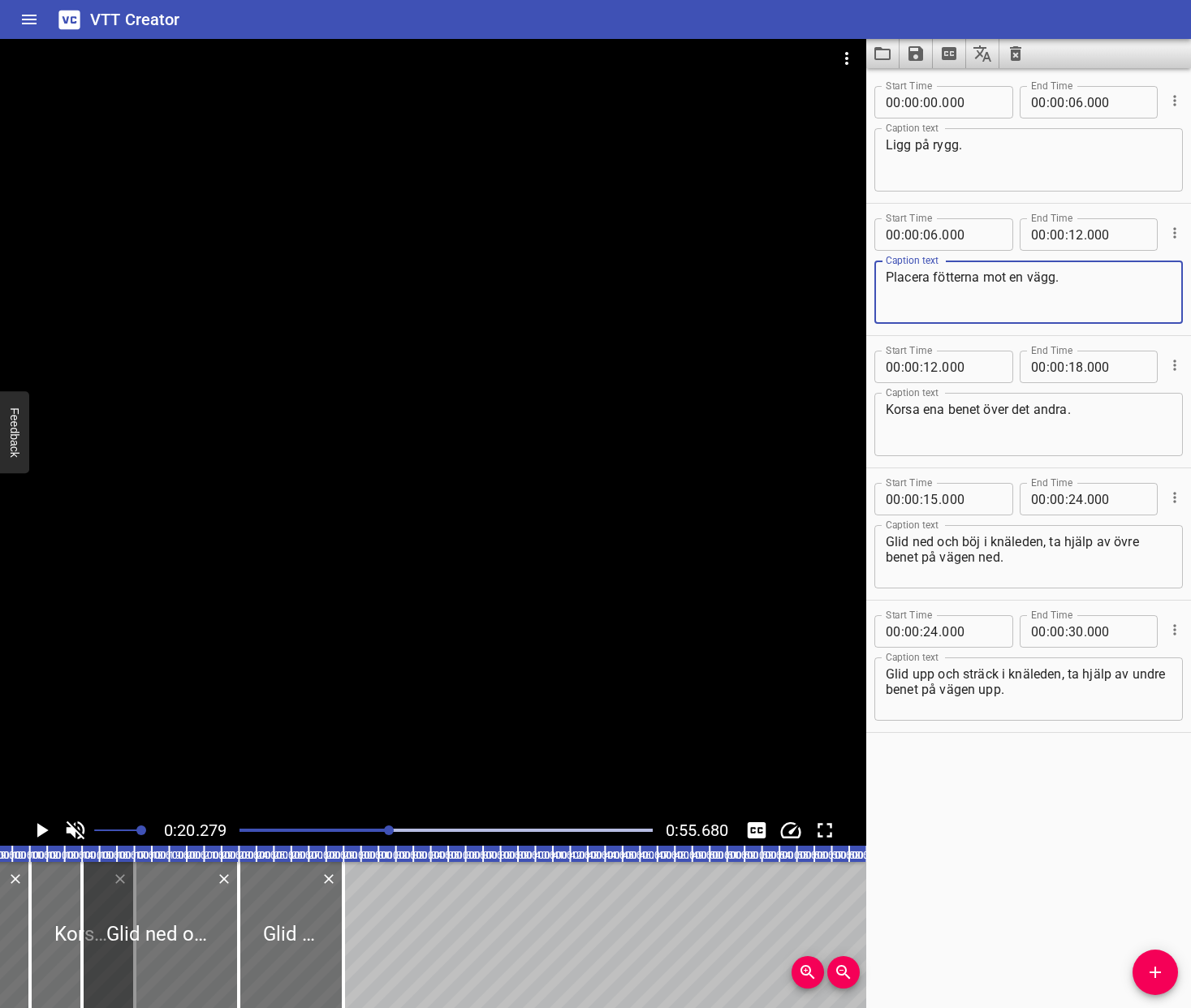
paste textarea "Korsa ena benet över det andra."
click at [1064, 276] on textarea "Placera fötterna mot en vägg.Korsa ena benet över det andra." at bounding box center [1027, 293] width 286 height 46
click at [1120, 276] on textarea "Placera fötterna mot en vägg och korsa ena benet över det andra." at bounding box center [1027, 293] width 286 height 46
type textarea "Placera fötterna mot en vägg och korsa sedan ena benet över det andra."
click at [1076, 236] on input "number" at bounding box center [1076, 234] width 16 height 32
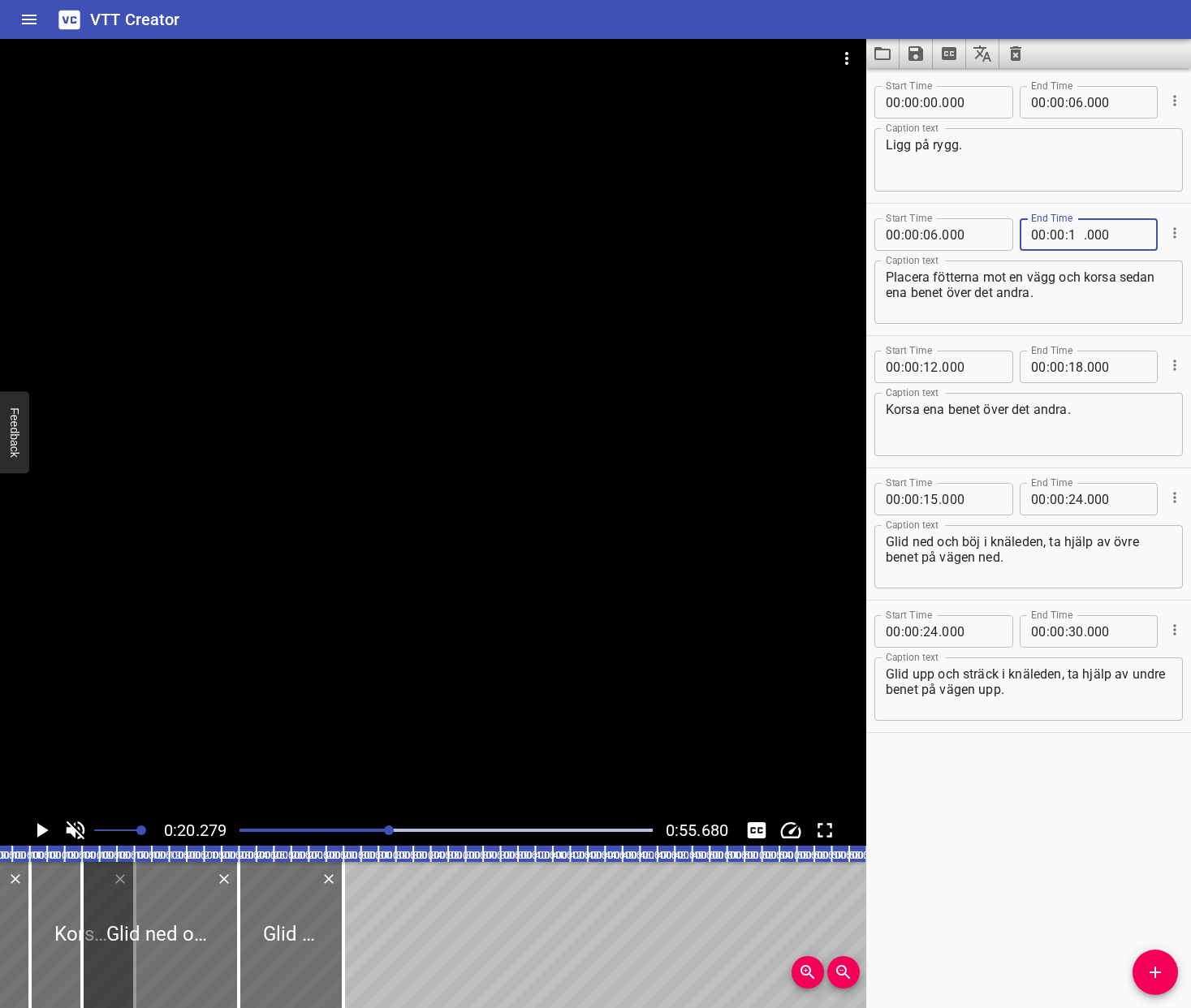
type input "15"
type input "000"
click at [1176, 358] on icon "Cue Options" at bounding box center [1174, 366] width 17 height 17
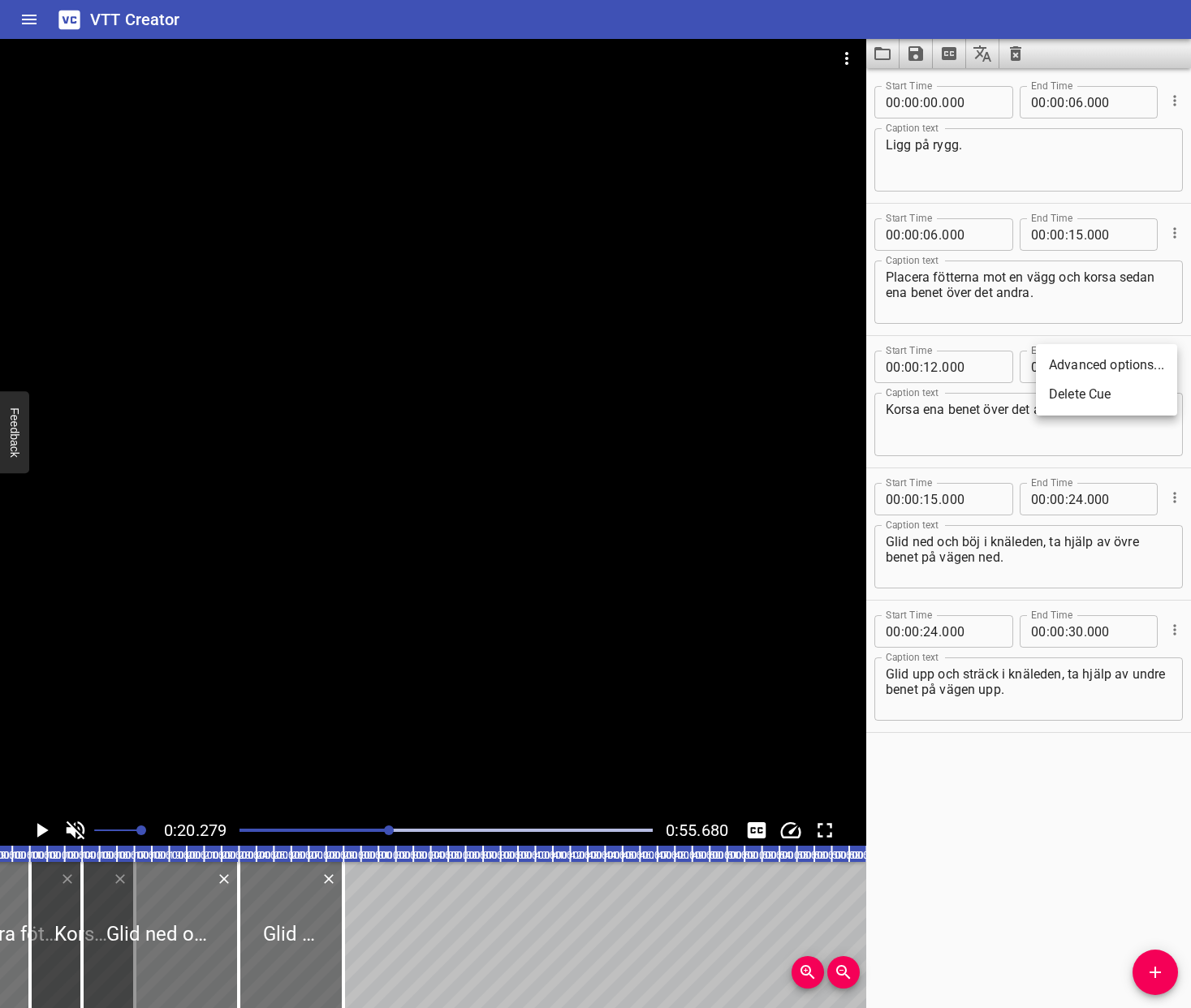
click at [1117, 396] on li "Delete Cue" at bounding box center [1106, 395] width 141 height 30
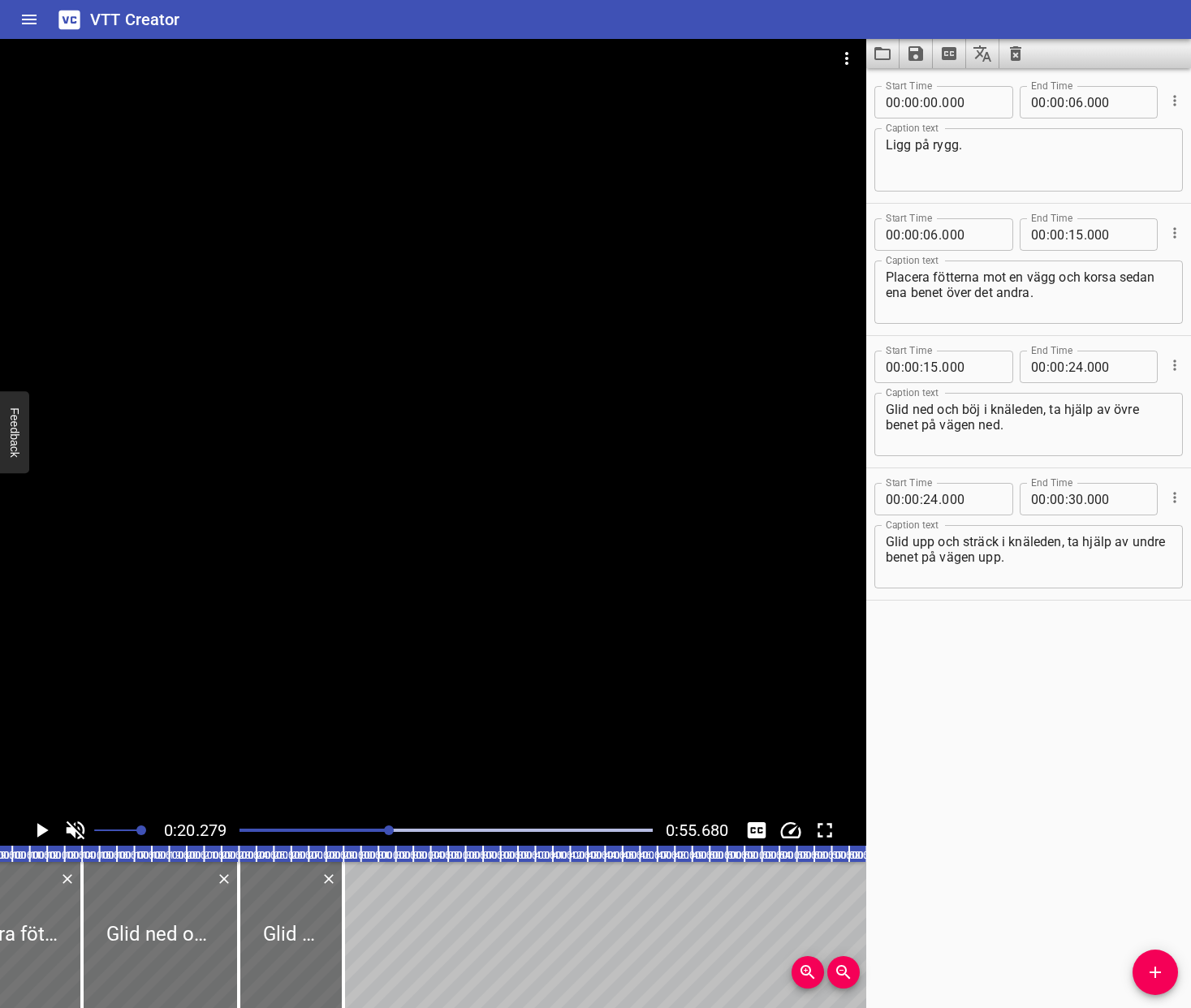
click at [333, 826] on div at bounding box center [446, 830] width 432 height 23
click at [39, 826] on icon "Play/Pause" at bounding box center [43, 831] width 11 height 15
click at [1028, 555] on textarea "Glid upp och sträck i knäleden, ta hjälp av undre benet på vägen upp." at bounding box center [1027, 557] width 286 height 46
drag, startPoint x: 1077, startPoint y: 555, endPoint x: 1068, endPoint y: 540, distance: 17.5
click at [1068, 540] on textarea "Glid upp och sträck i knäleden, ta hjälp av undre benet på vägen upp." at bounding box center [1027, 557] width 286 height 46
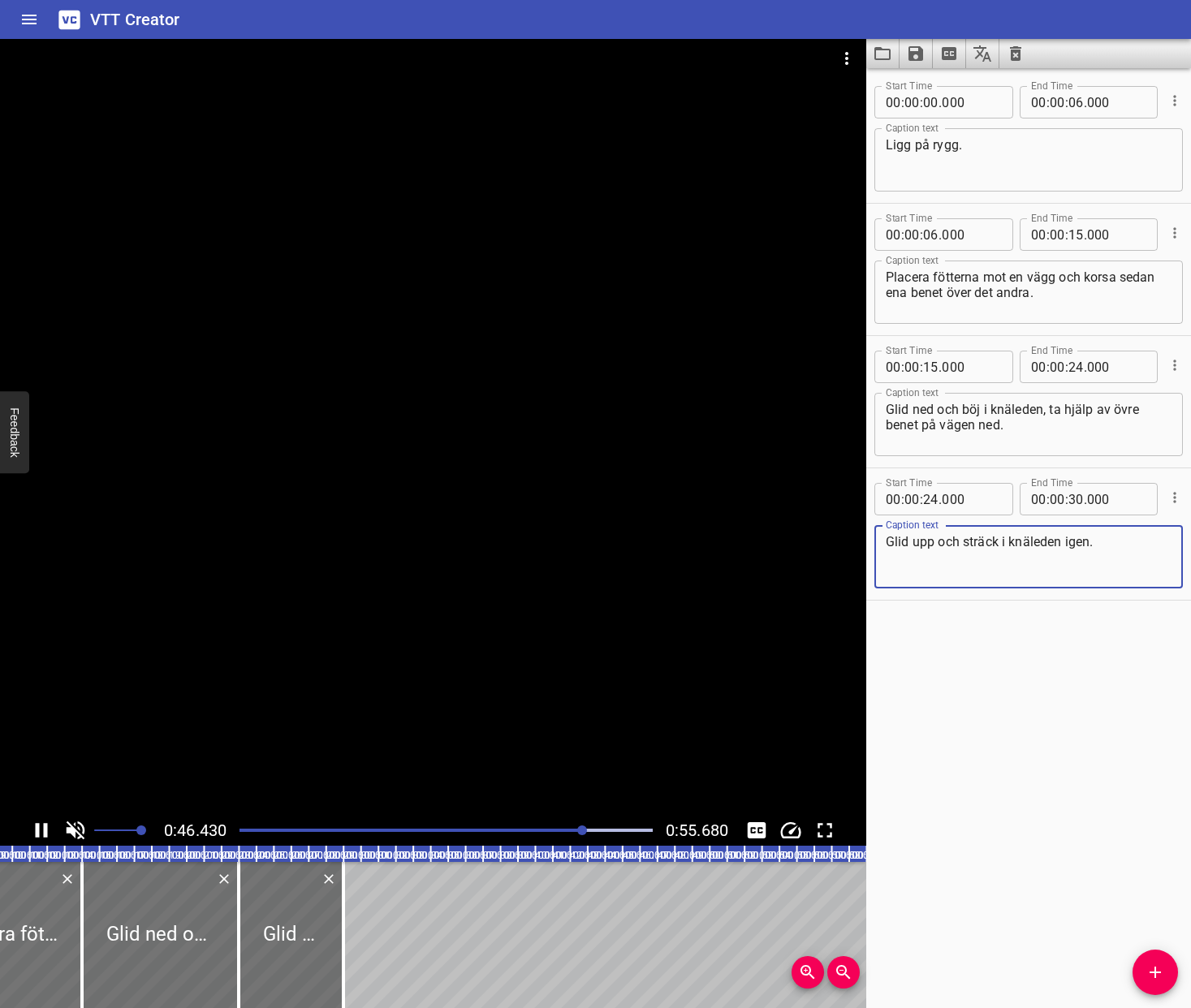
type textarea "Glid upp och sträck i knäleden igen."
click at [465, 825] on div at bounding box center [446, 830] width 432 height 23
click at [384, 827] on div at bounding box center [446, 830] width 432 height 23
click at [988, 145] on textarea "Ligg på rygg." at bounding box center [1027, 160] width 286 height 46
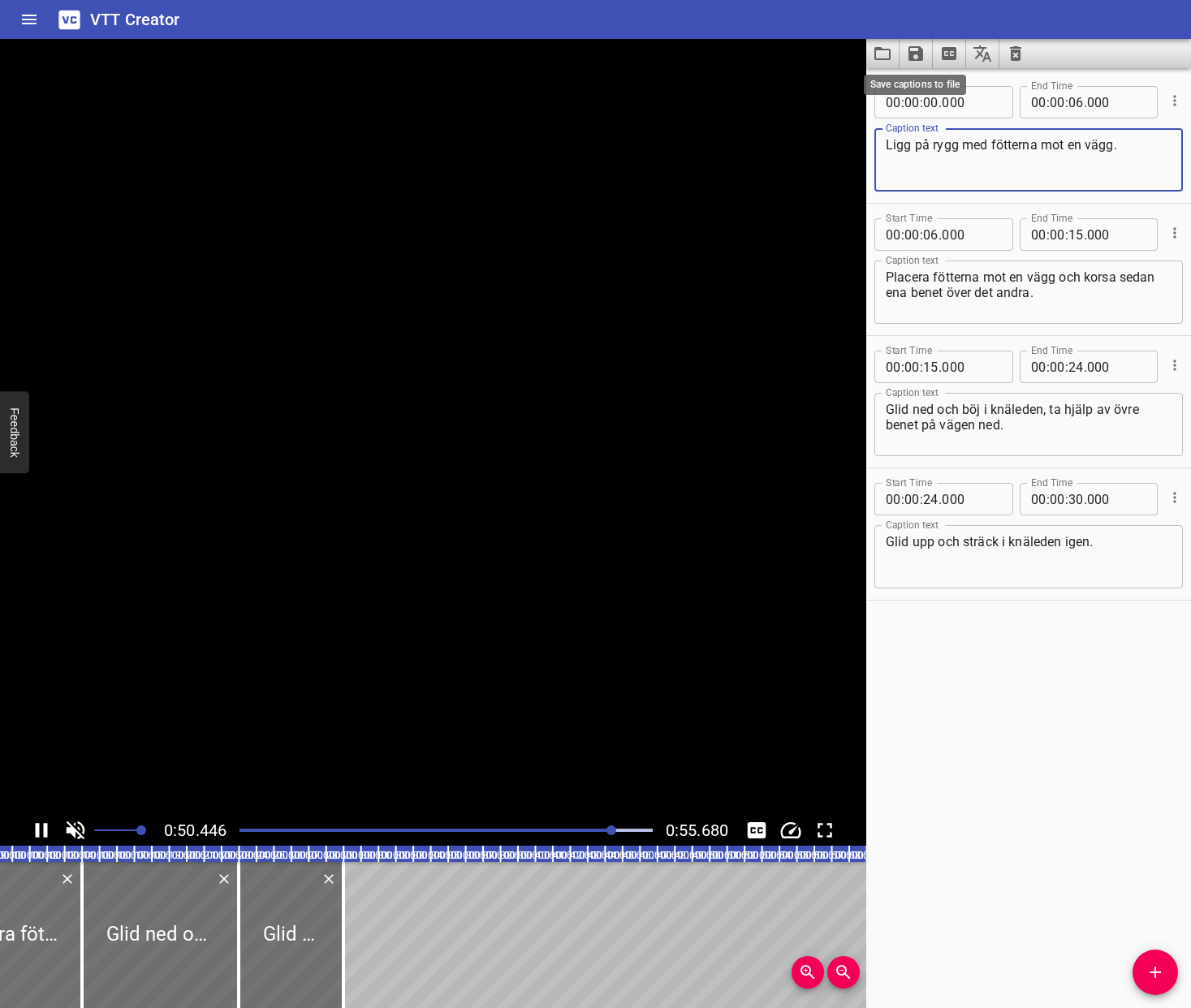
type textarea "Ligg på rygg med fötterna mot en vägg."
click at [912, 52] on icon "Save captions to file" at bounding box center [916, 54] width 15 height 15
click at [942, 84] on li "Save to VTT file" at bounding box center [958, 90] width 119 height 30
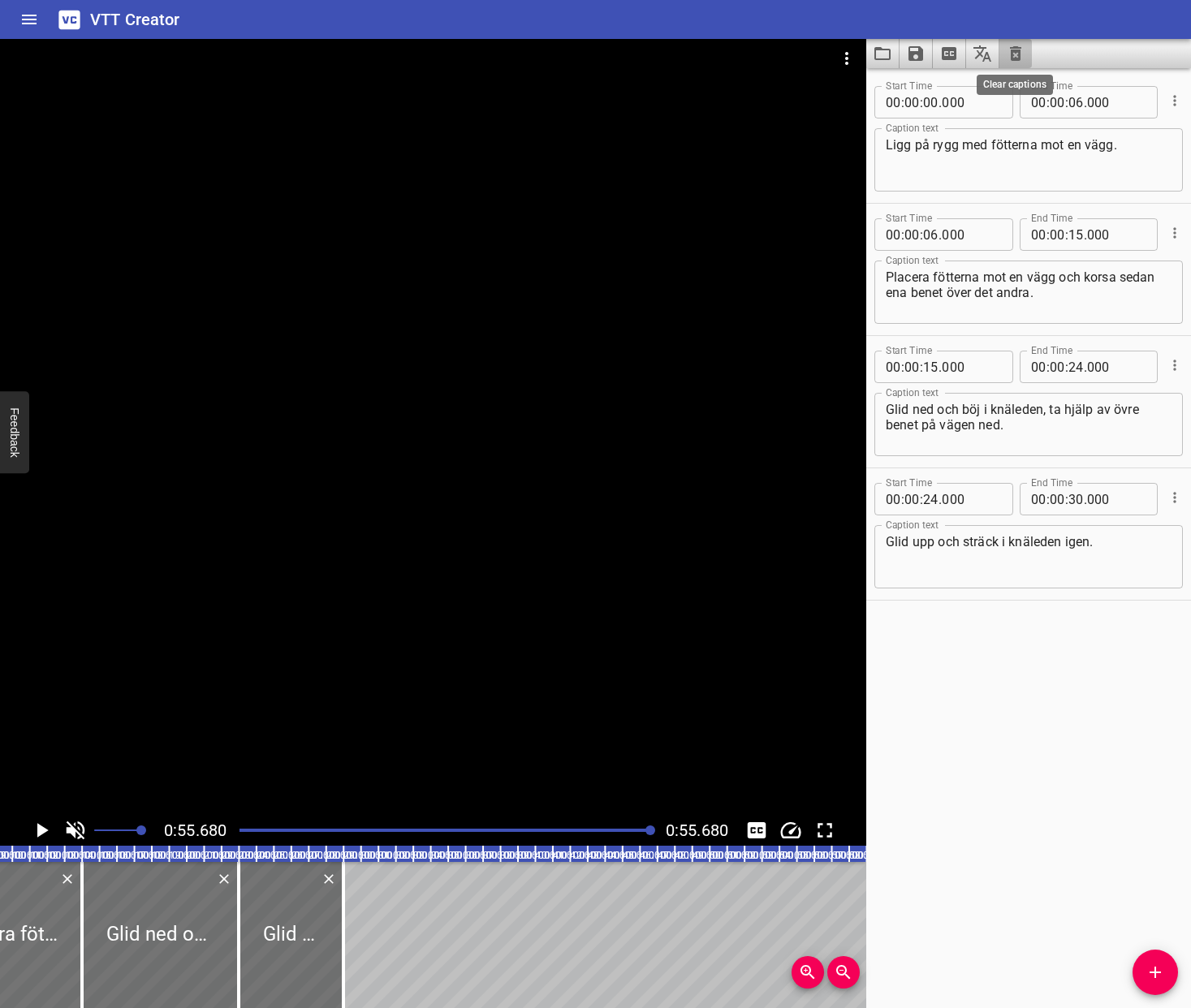
click at [1024, 53] on icon "Clear captions" at bounding box center [1015, 53] width 19 height 19
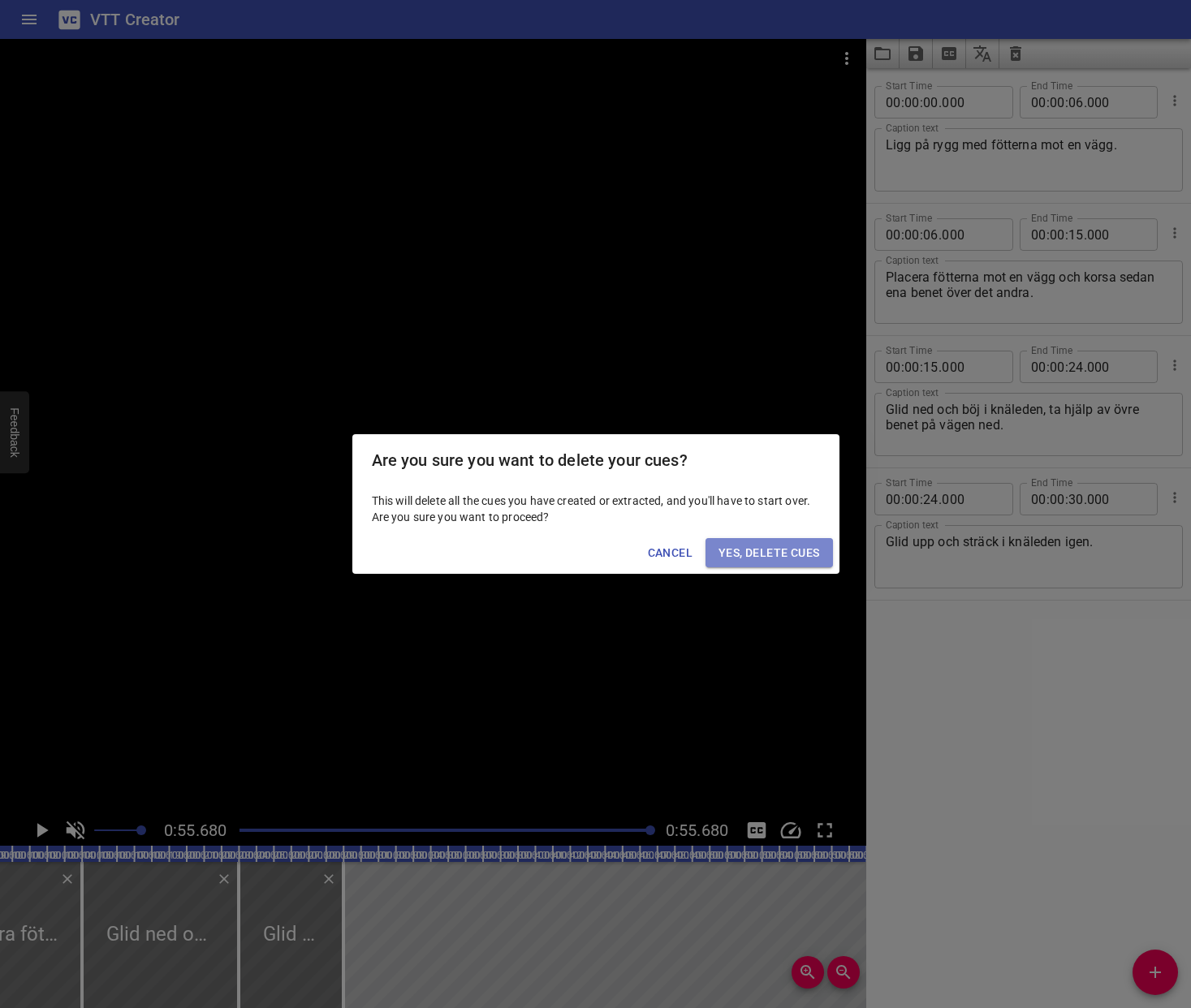
click at [765, 539] on button "Yes, Delete Cues" at bounding box center [768, 553] width 127 height 30
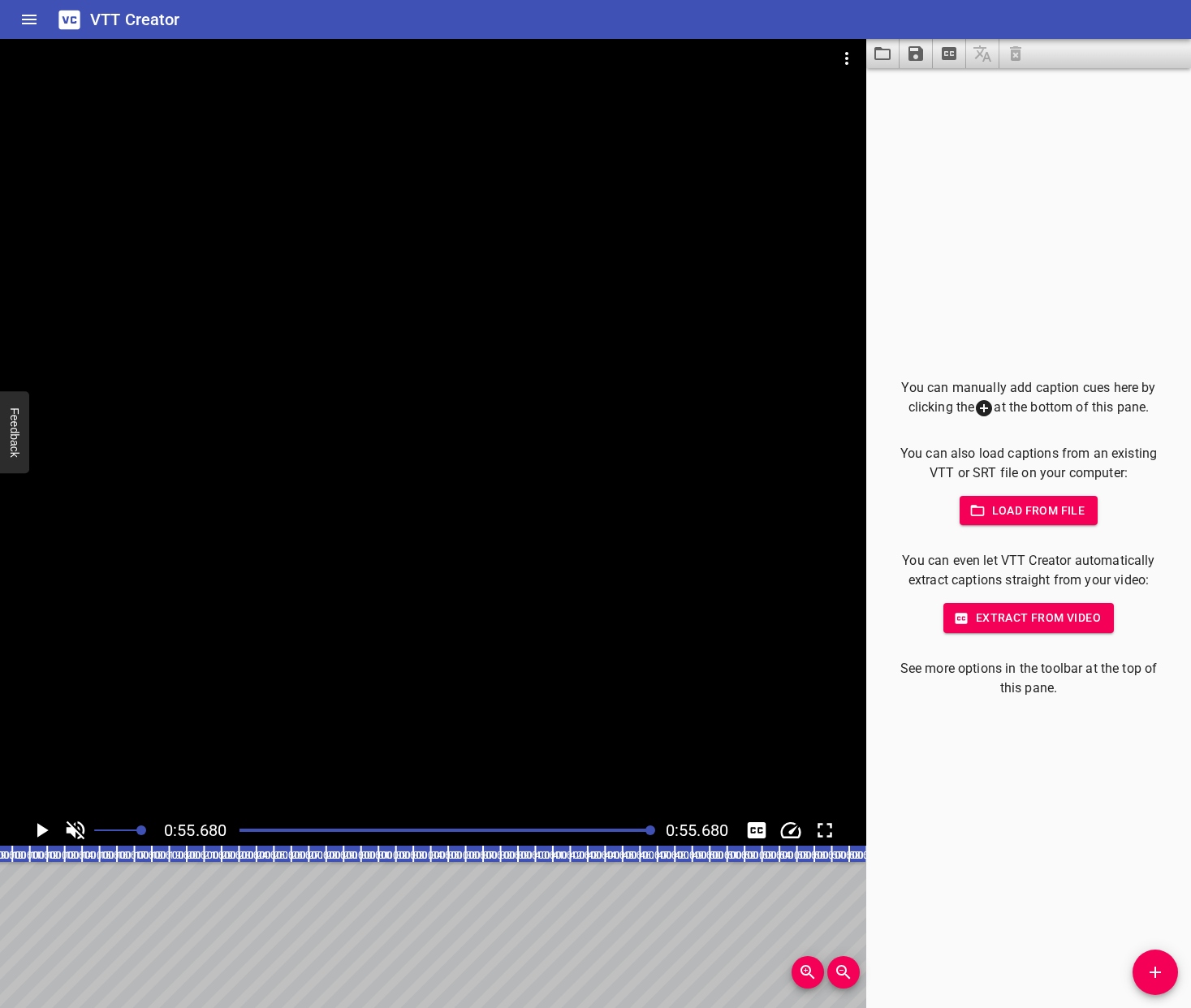
click at [846, 60] on icon "Video Options" at bounding box center [846, 58] width 19 height 19
click at [872, 58] on li "Select New Video File..." at bounding box center [907, 60] width 162 height 30
click at [1040, 511] on span "Load from file" at bounding box center [1028, 511] width 113 height 20
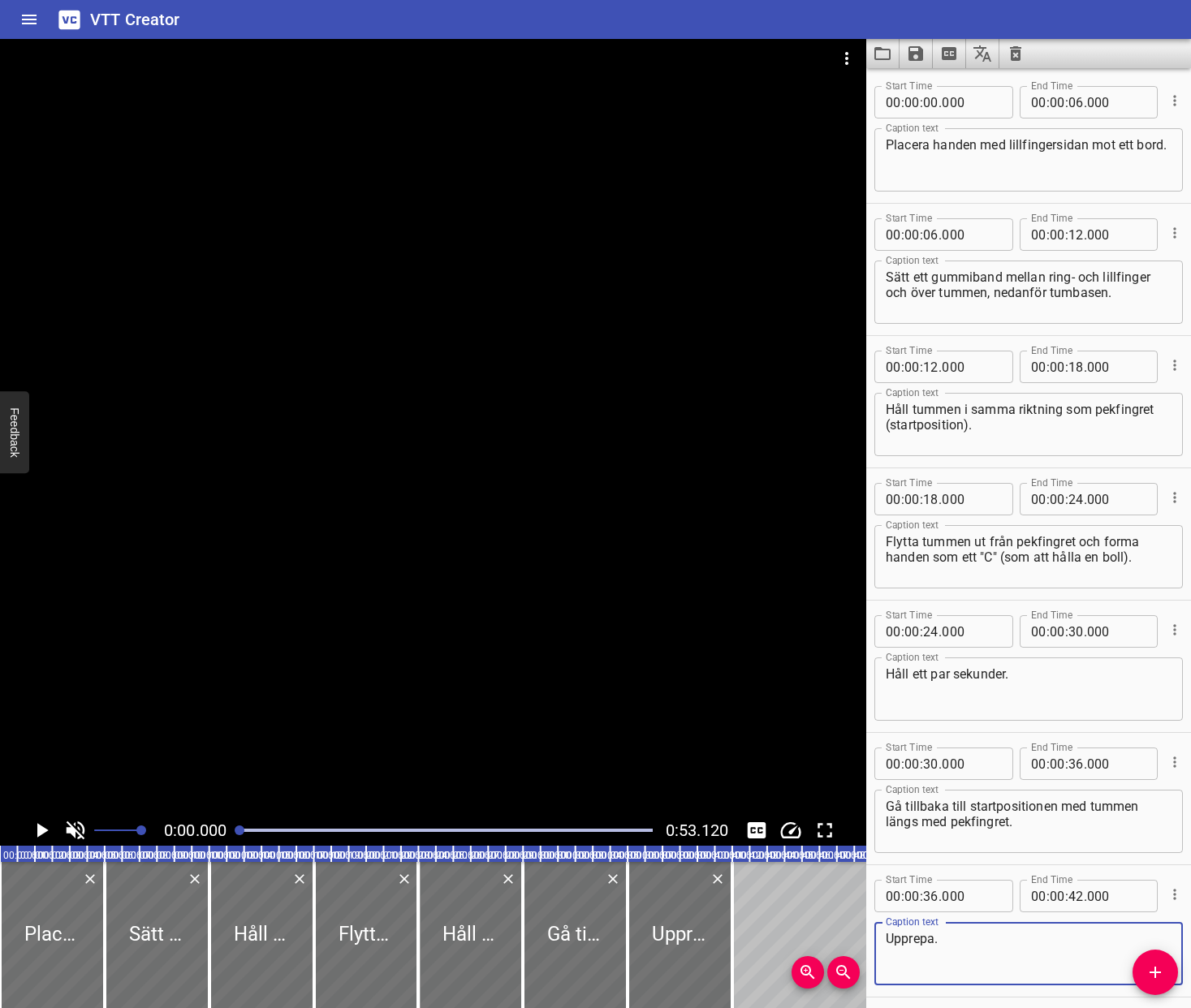
click at [41, 832] on icon "Play/Pause" at bounding box center [43, 831] width 11 height 15
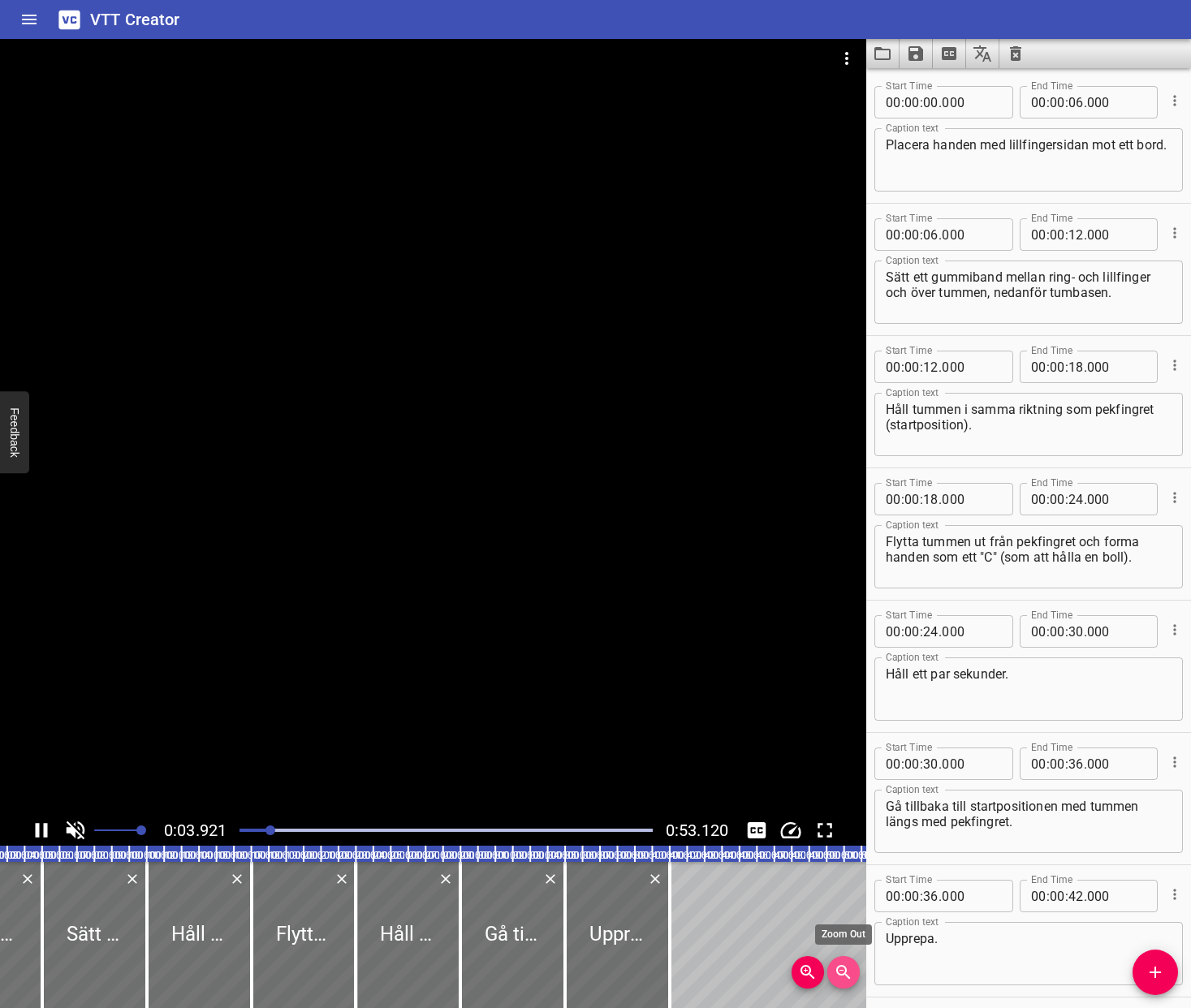
click at [838, 970] on icon "Zoom Out" at bounding box center [843, 972] width 19 height 19
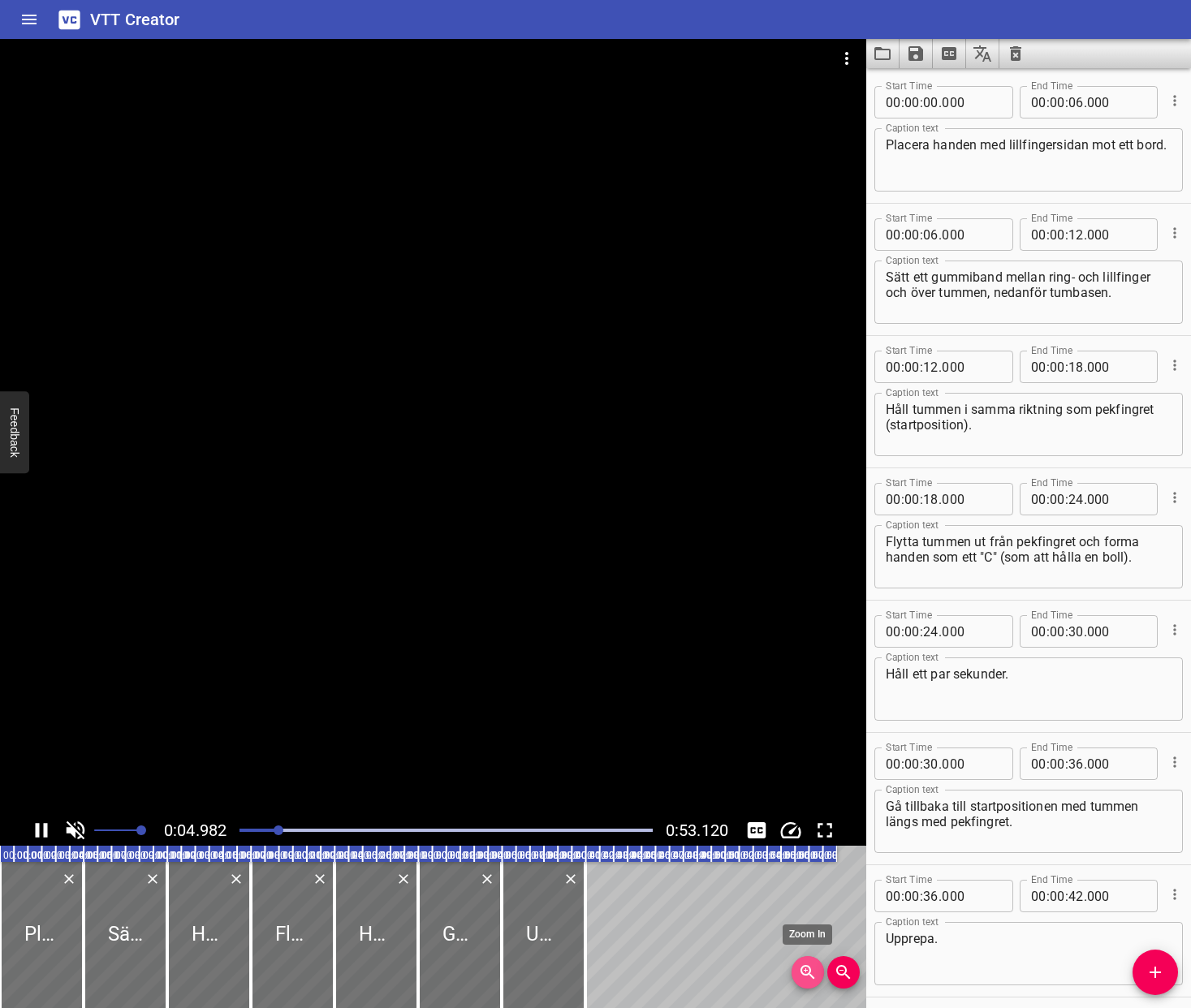
click at [816, 971] on icon "Zoom In" at bounding box center [808, 972] width 19 height 19
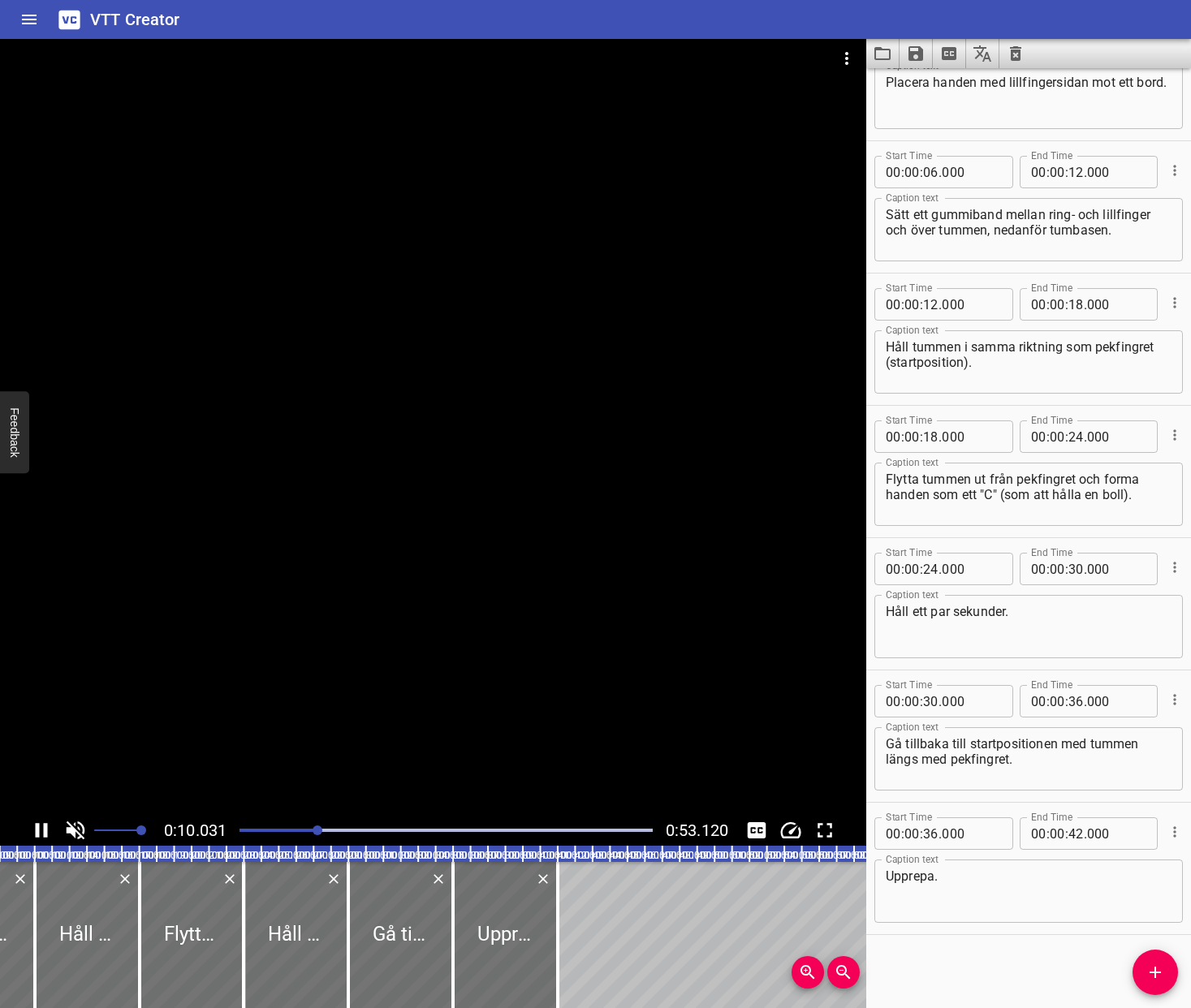
scroll to position [0, 179]
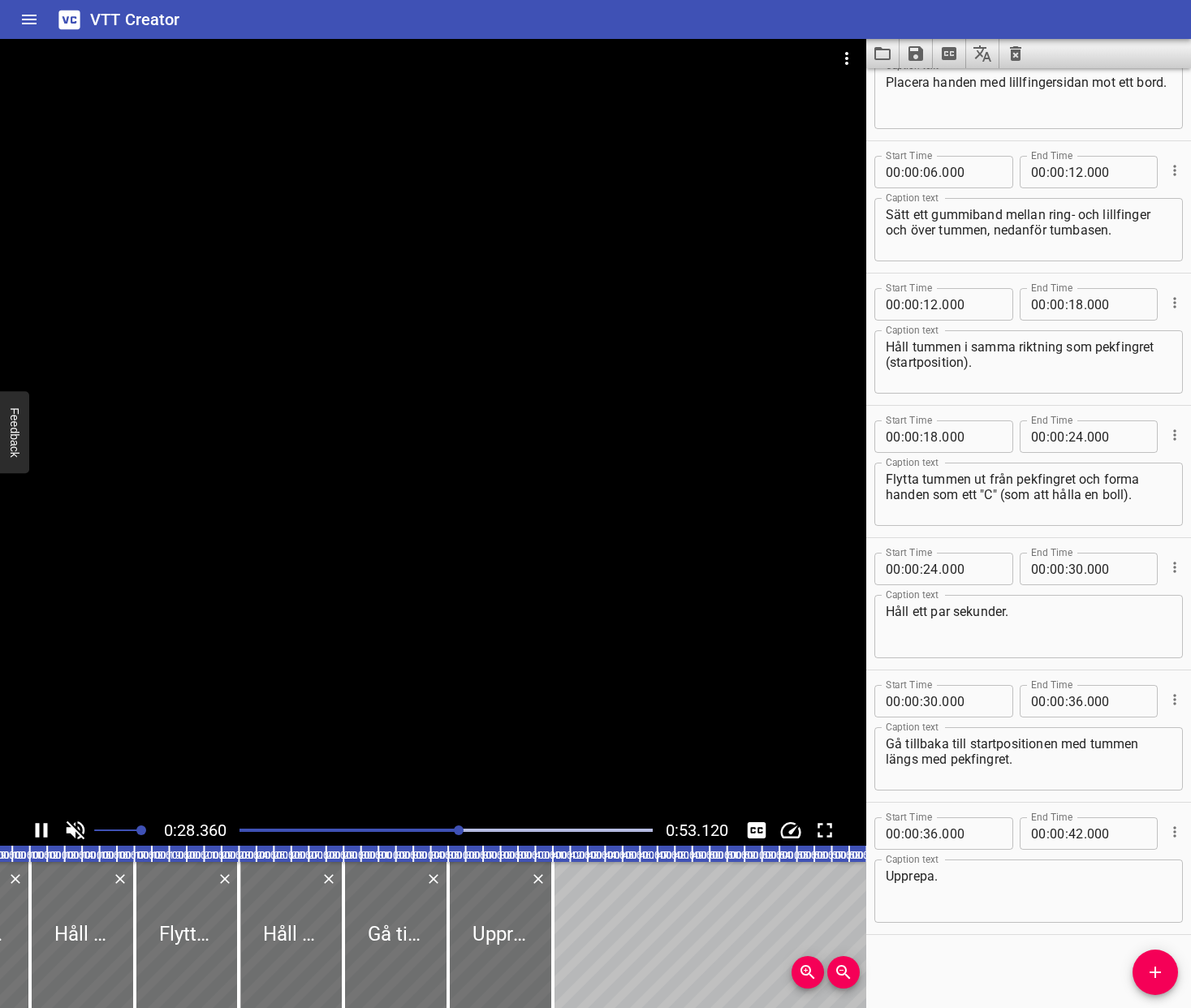
click at [47, 824] on icon "Play/Pause" at bounding box center [42, 831] width 24 height 24
click at [1172, 565] on icon "Cue Options" at bounding box center [1174, 567] width 17 height 17
click at [1098, 604] on li "Delete Cue" at bounding box center [1106, 597] width 141 height 30
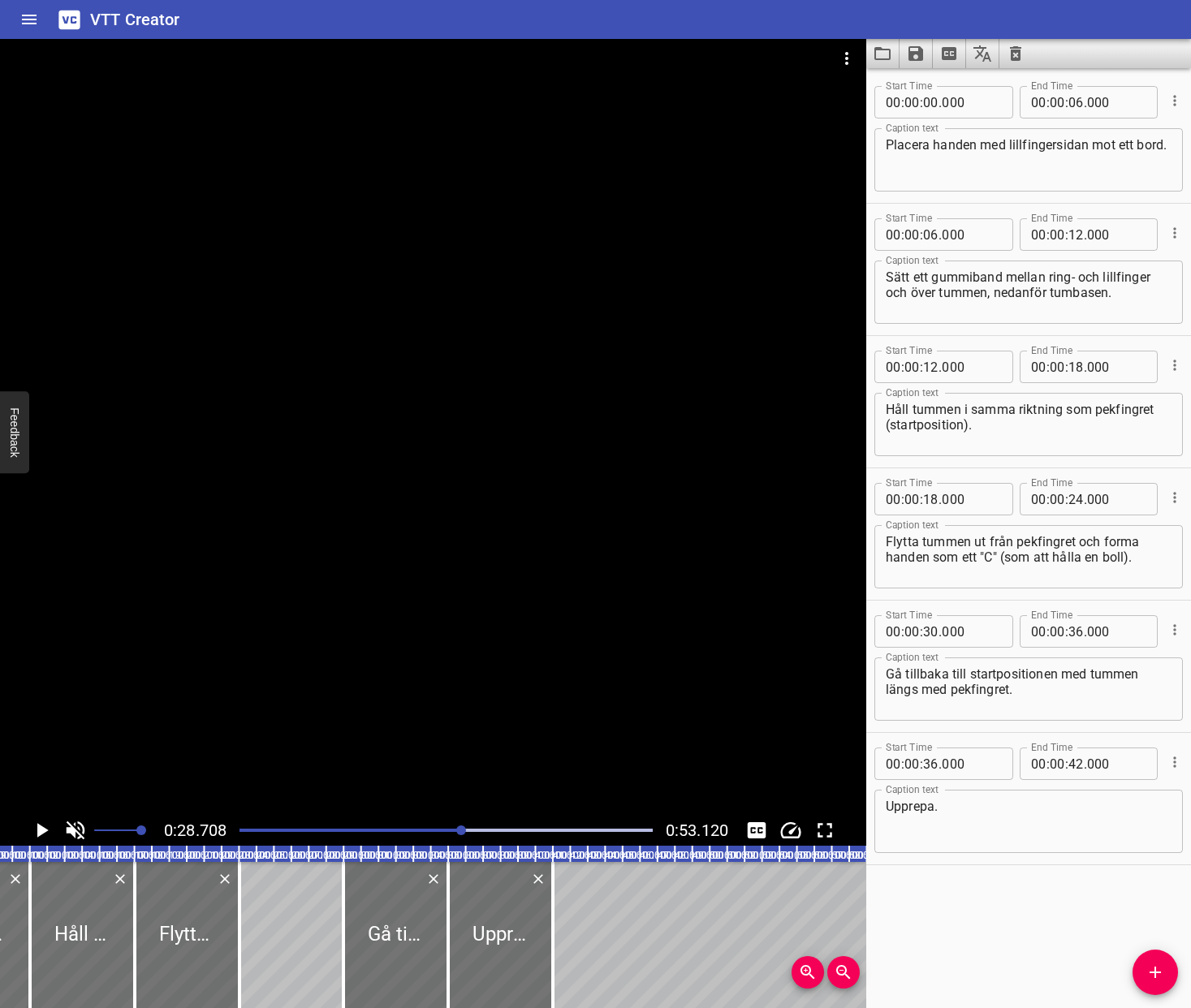
drag, startPoint x: 376, startPoint y: 828, endPoint x: 223, endPoint y: 819, distance: 153.3
click at [373, 829] on div "Play progress" at bounding box center [256, 831] width 413 height 4
click at [40, 831] on icon "Play/Pause" at bounding box center [43, 831] width 11 height 15
click at [506, 829] on div "Play progress" at bounding box center [349, 831] width 413 height 4
drag, startPoint x: 478, startPoint y: 827, endPoint x: 389, endPoint y: 825, distance: 89.0
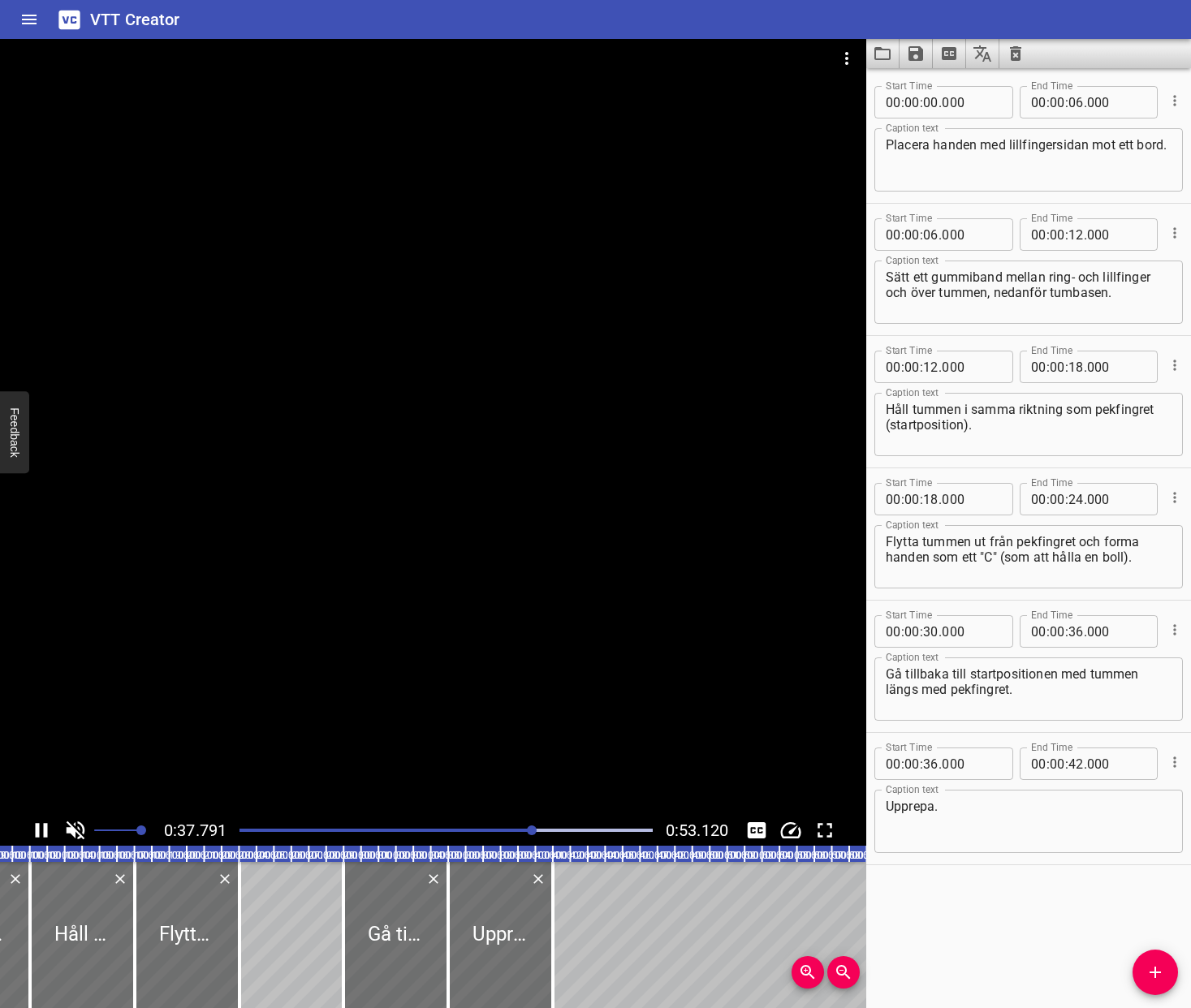
click at [438, 827] on div at bounding box center [446, 830] width 432 height 23
click at [347, 832] on div at bounding box center [446, 830] width 432 height 23
click at [1057, 558] on textarea "Flytta tummen ut från pekfingret och forma handen som ett "C" (som att hålla en…" at bounding box center [1027, 557] width 286 height 46
click at [1100, 555] on textarea "Flytta tummen ut från pekfingret och forma handen som ett "C" (som att du hålla…" at bounding box center [1027, 557] width 286 height 46
click at [1165, 559] on textarea "Flytta tummen ut från pekfingret och forma handen som ett "C" (som att du hålle…" at bounding box center [1027, 557] width 286 height 46
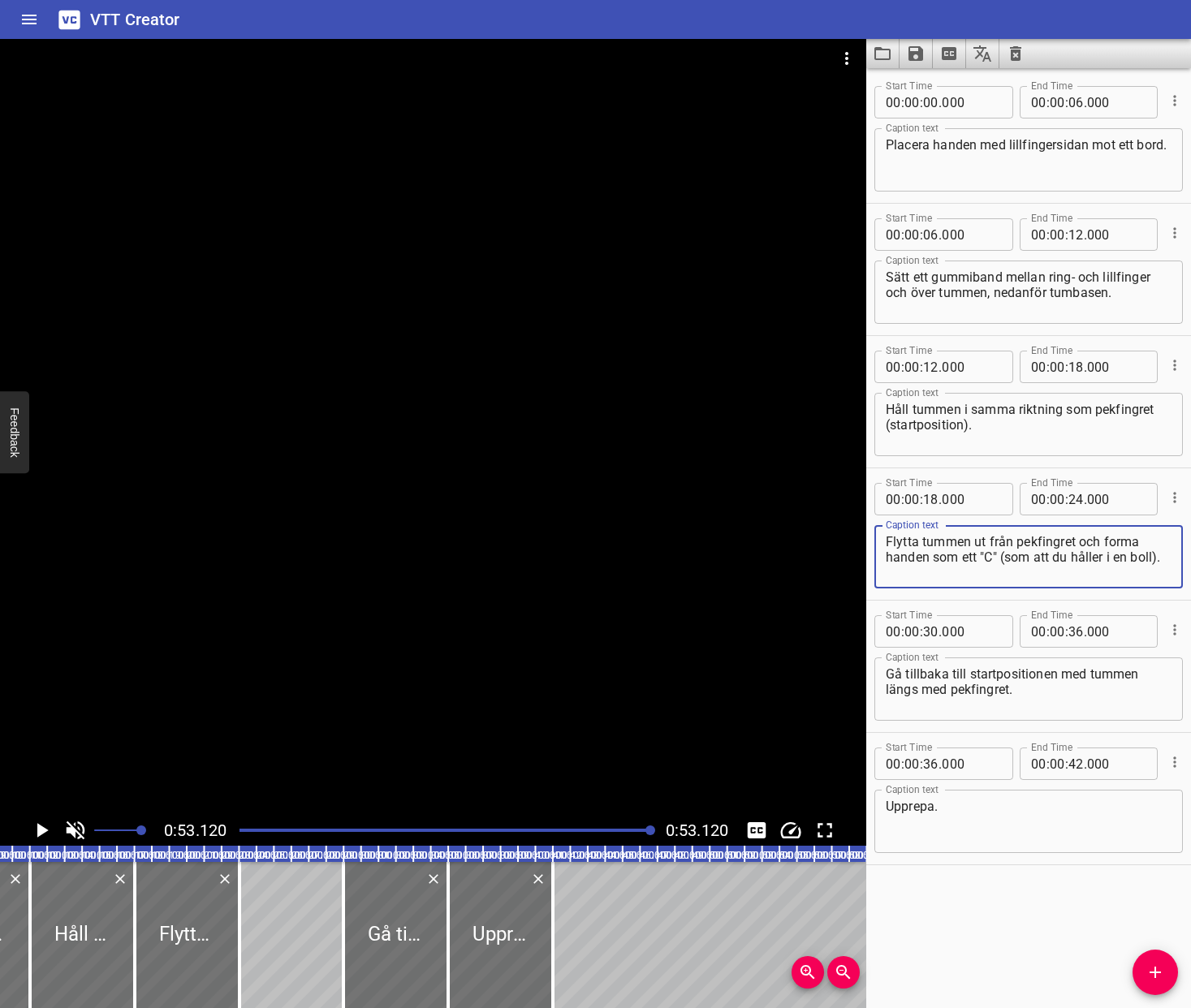
type textarea "Flytta tummen ut från pekfingret och forma handen som ett "C" (som att du hålle…"
drag, startPoint x: 1032, startPoint y: 686, endPoint x: 1056, endPoint y: 672, distance: 27.8
click at [1056, 672] on textarea "Gå tillbaka till startpositionen med tummen längs med pekfingret." at bounding box center [1027, 689] width 286 height 46
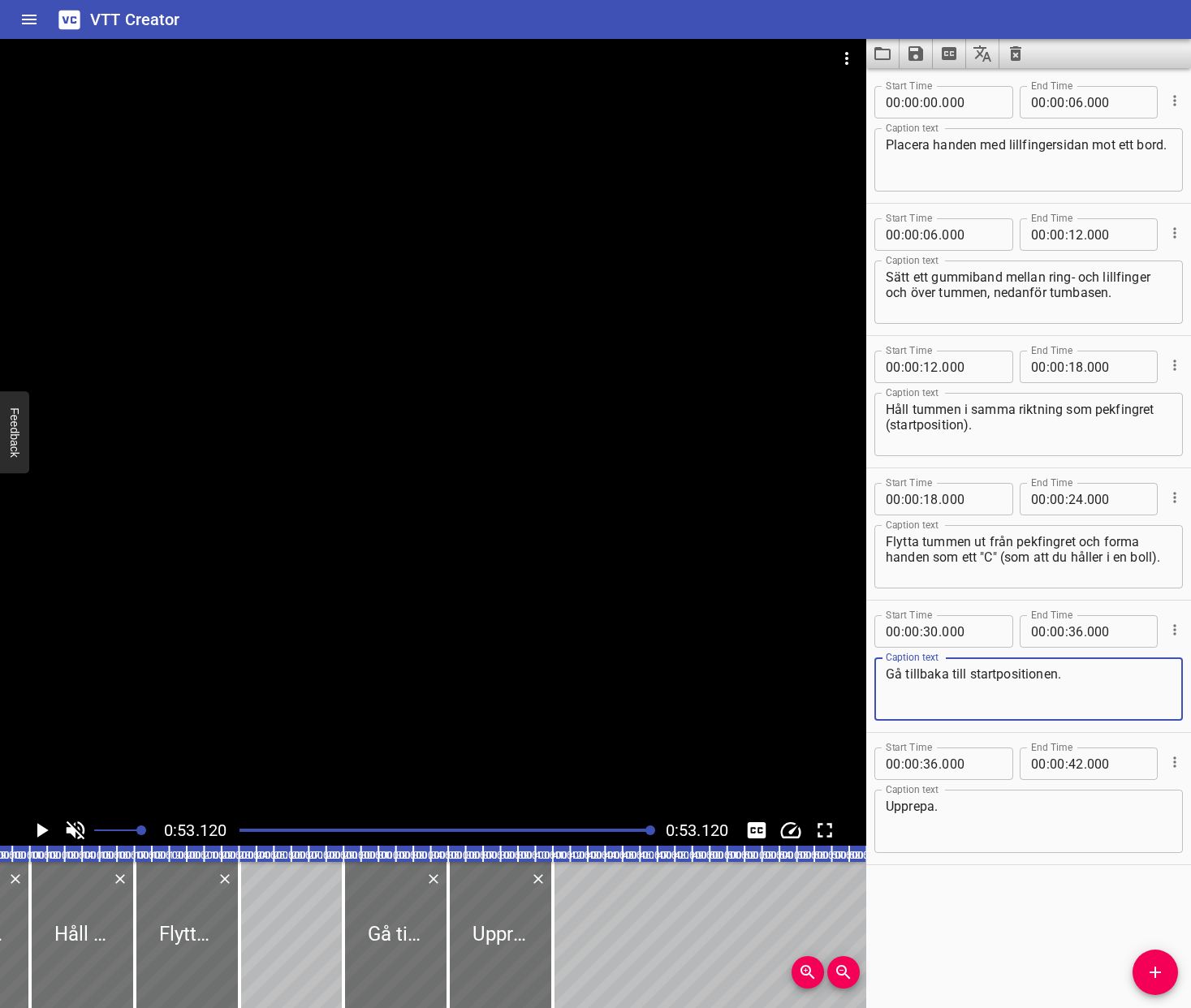
type textarea "Gå tillbaka till startpositionen."
click at [918, 56] on icon "Save captions to file" at bounding box center [916, 54] width 15 height 15
click at [965, 81] on li "Save to VTT file" at bounding box center [958, 90] width 119 height 30
